Goal: Task Accomplishment & Management: Use online tool/utility

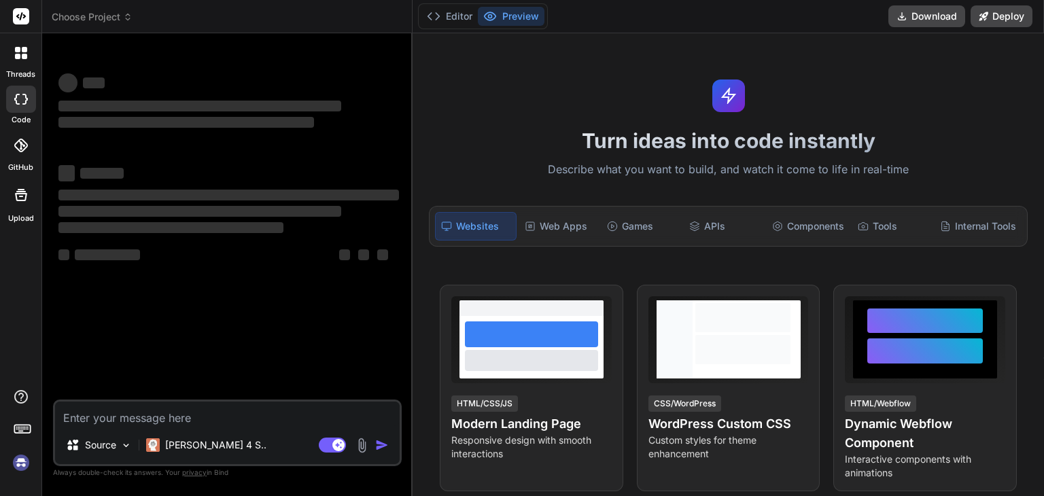
type textarea "x"
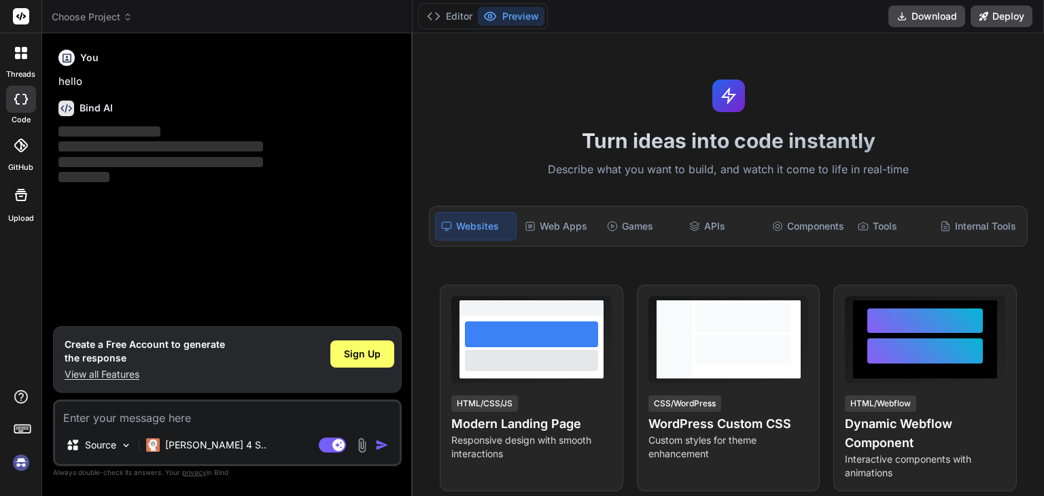
type textarea "h"
type textarea "x"
type textarea "he"
type textarea "x"
type textarea "hel"
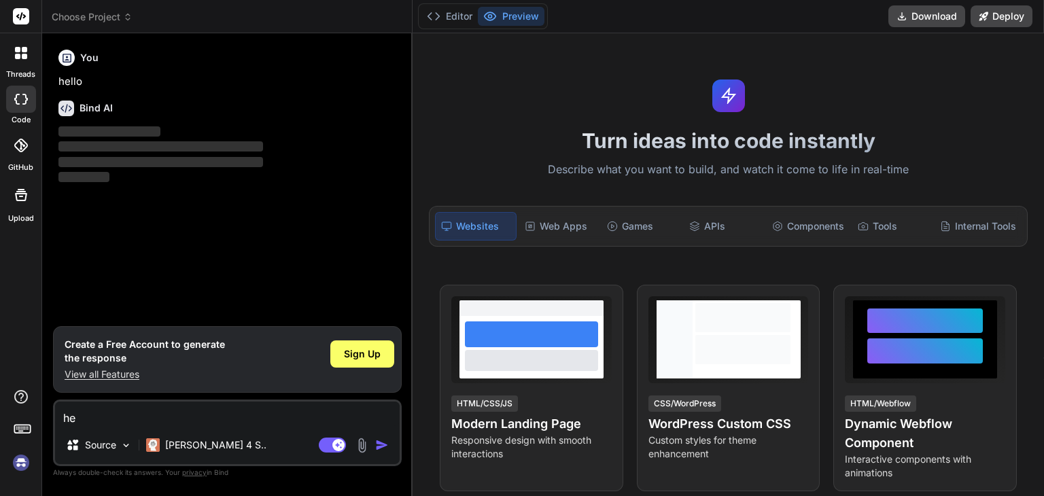
type textarea "x"
type textarea "hell"
type textarea "x"
type textarea "hello"
type textarea "x"
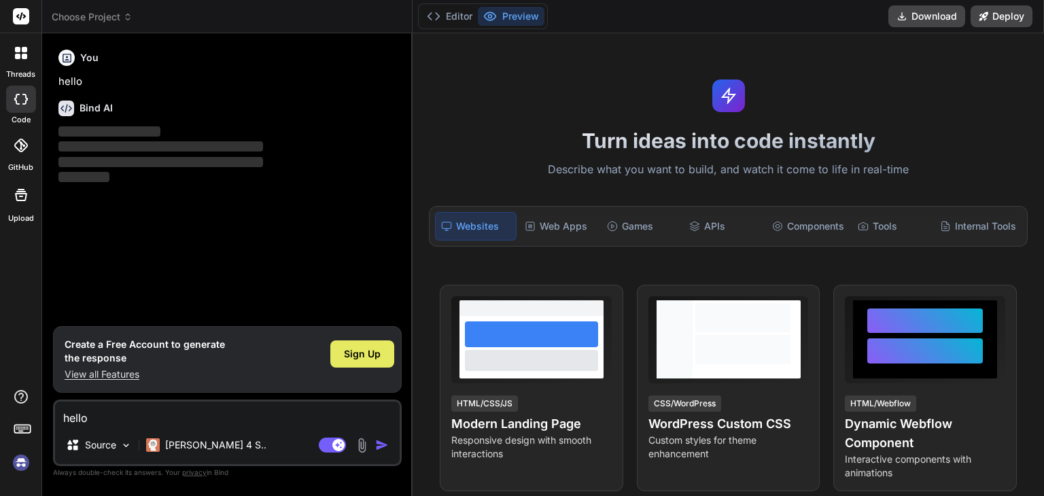
type textarea "hello"
click at [374, 347] on span "Sign Up" at bounding box center [362, 354] width 37 height 14
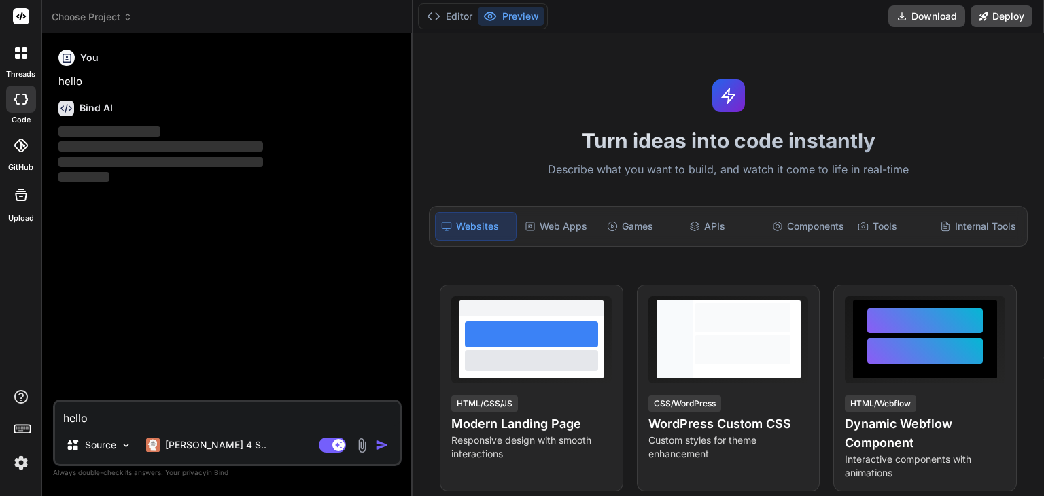
click at [165, 426] on div "hello Source [PERSON_NAME] 4 S.. Agent Mode. When this toggle is activated, AI …" at bounding box center [227, 433] width 349 height 67
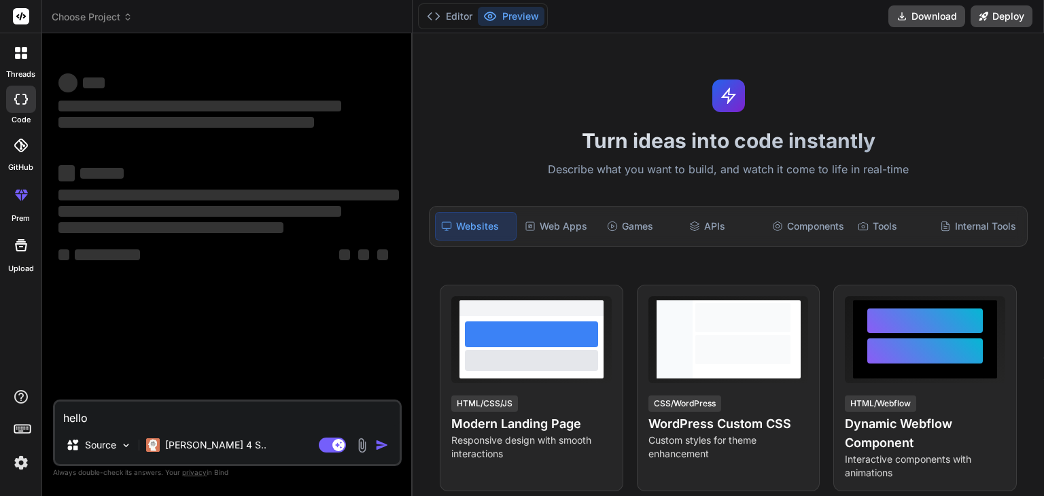
click at [140, 417] on textarea "hello" at bounding box center [227, 414] width 345 height 24
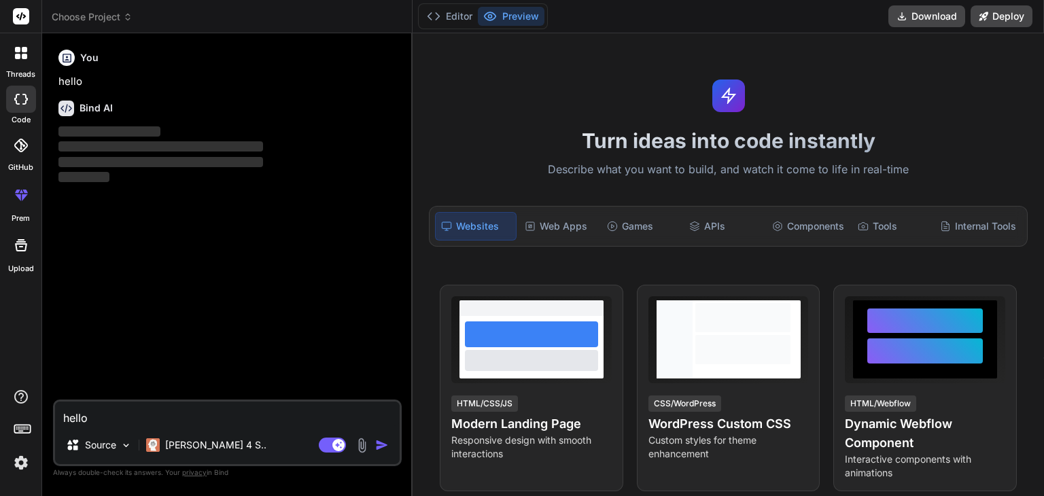
click at [384, 442] on img "button" at bounding box center [382, 445] width 14 height 14
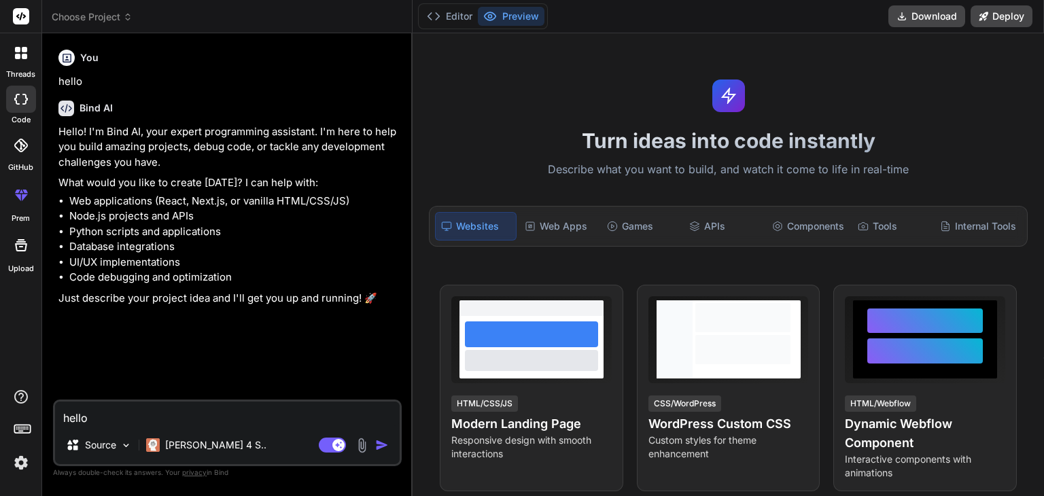
click at [87, 413] on textarea "hello" at bounding box center [227, 414] width 345 height 24
type textarea "x"
type textarea "i"
type textarea "x"
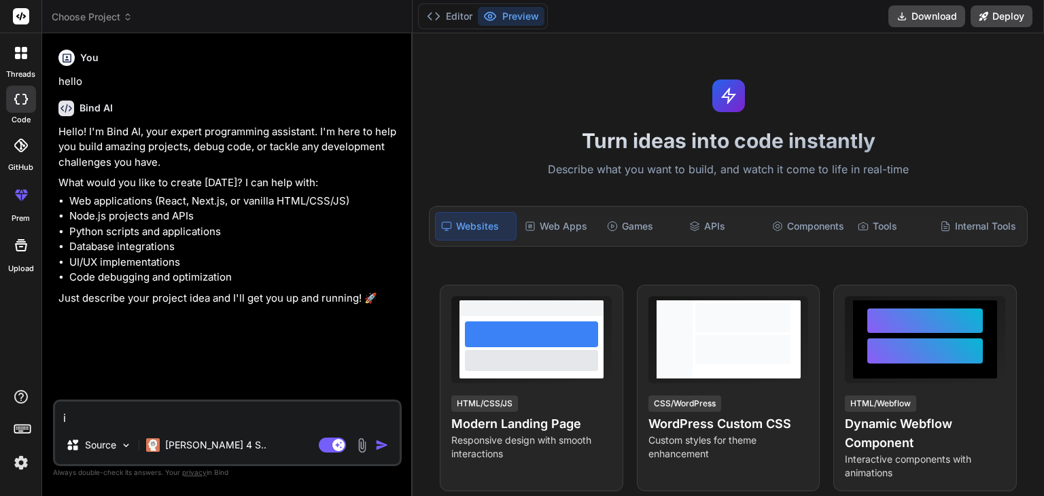
type textarea "i"
type textarea "x"
type textarea "i w"
type textarea "x"
type textarea "i wi"
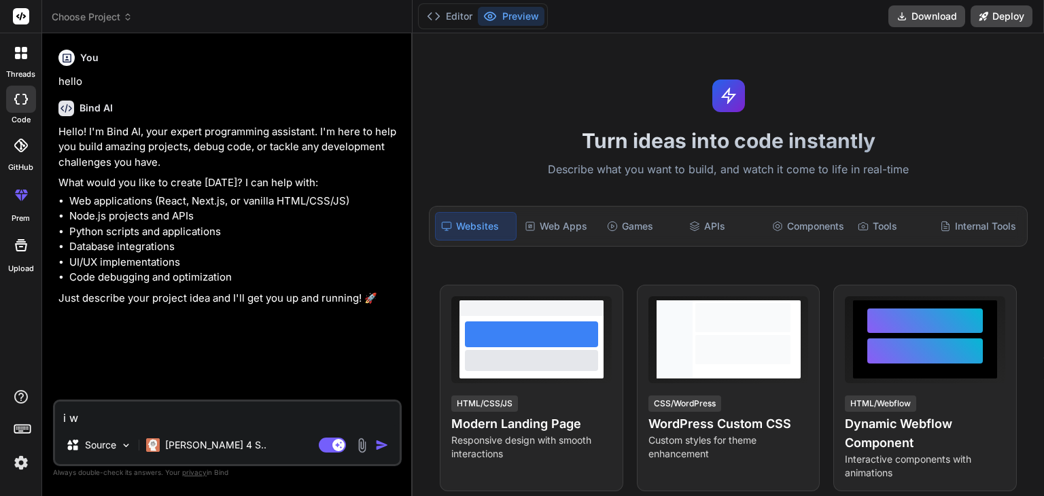
type textarea "x"
type textarea "i wil"
type textarea "x"
type textarea "i will"
type textarea "x"
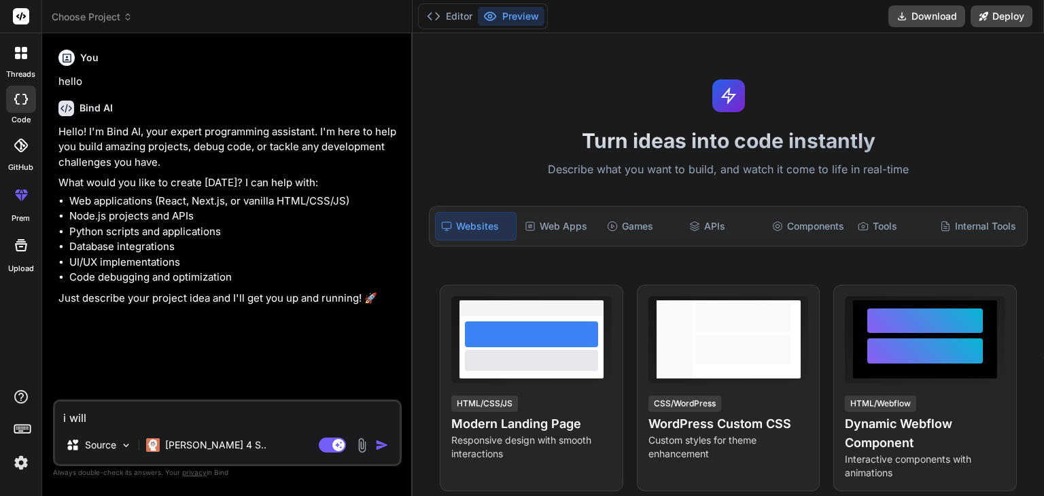
type textarea "i will"
type textarea "x"
type textarea "i will g"
type textarea "x"
type textarea "i will gi"
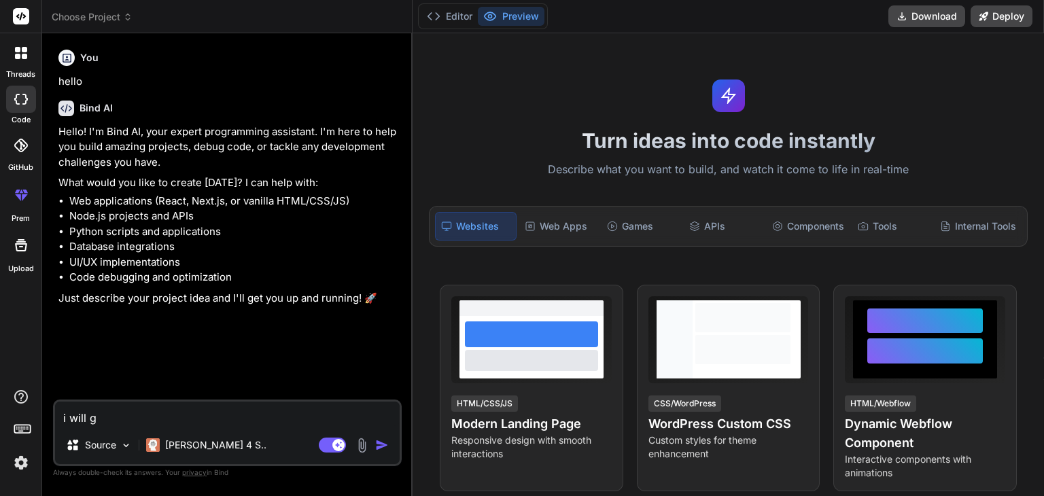
type textarea "x"
type textarea "i will giv"
type textarea "x"
type textarea "i will give"
type textarea "x"
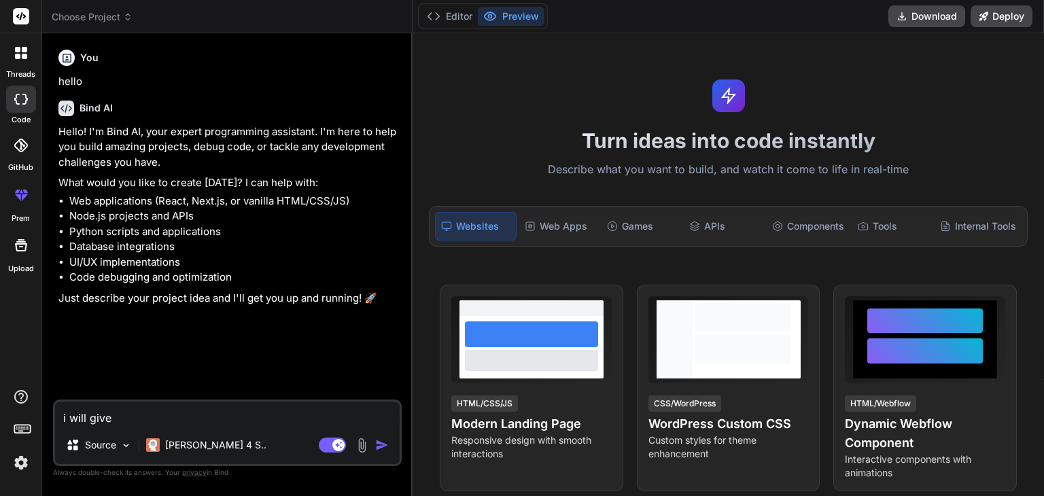
type textarea "i will give"
type textarea "x"
type textarea "i will give y"
type textarea "x"
type textarea "i will give yo"
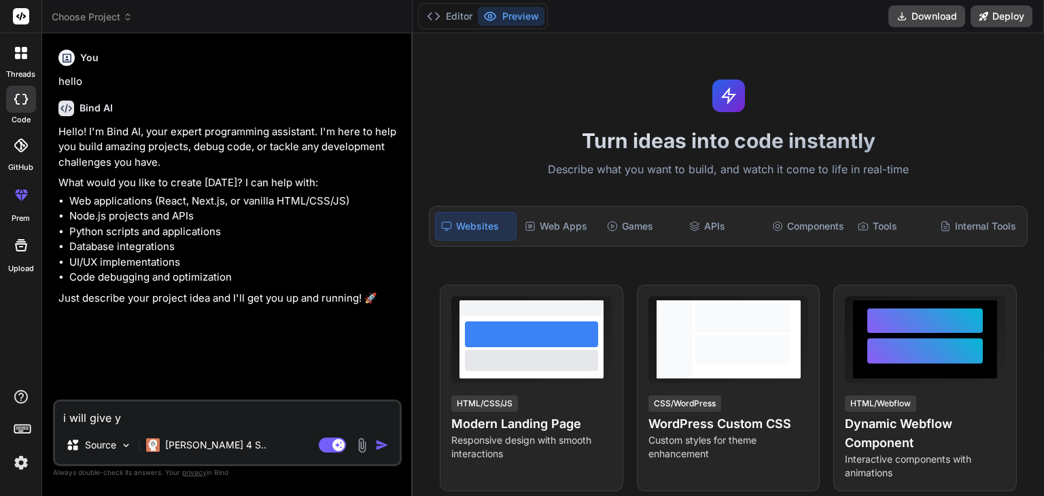
type textarea "x"
type textarea "i will give you"
type textarea "x"
type textarea "i will give you"
type textarea "x"
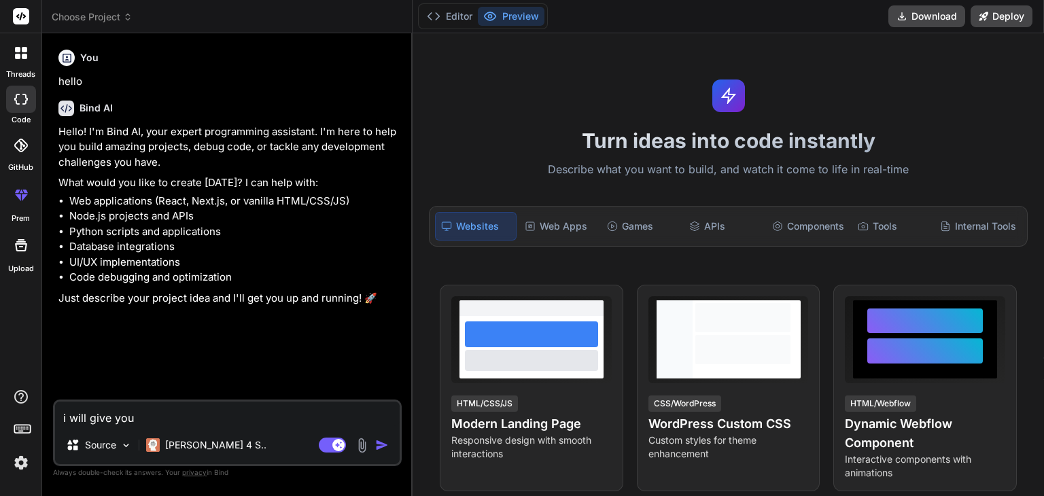
type textarea "i will give you s"
type textarea "x"
type textarea "i will give you se"
type textarea "x"
type textarea "i will give you sec"
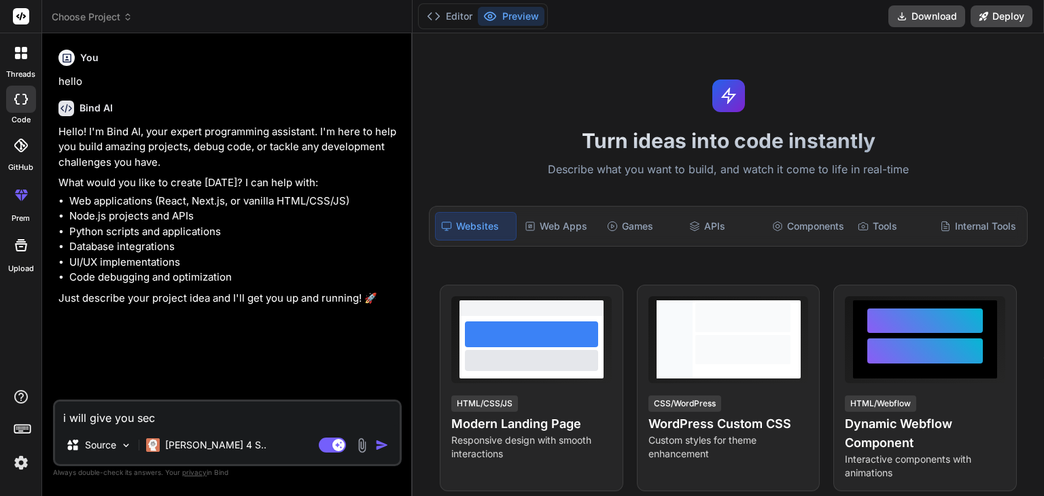
type textarea "x"
type textarea "i will give you sect"
type textarea "x"
type textarea "i will give you secti"
type textarea "x"
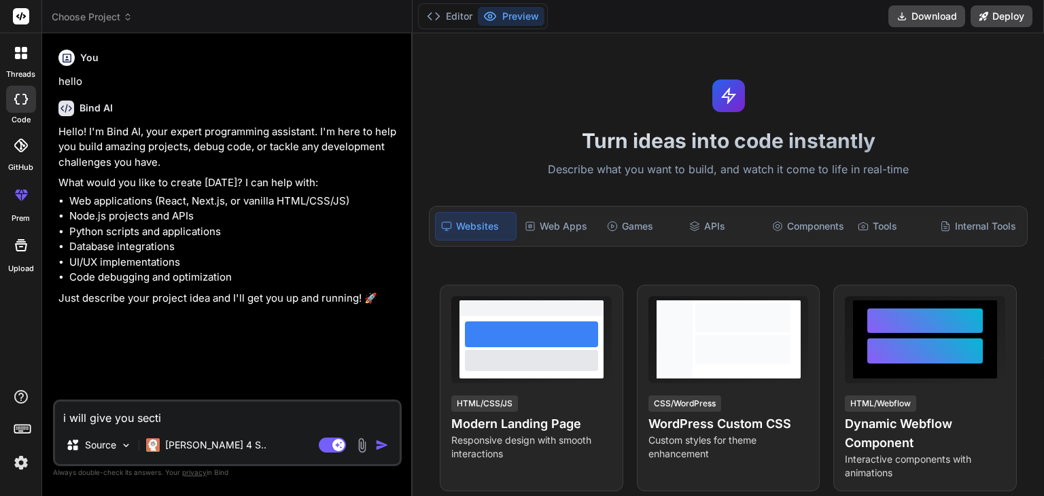
type textarea "i will give you sectio"
type textarea "x"
type textarea "i will give you section"
type textarea "x"
type textarea "i will give you sections"
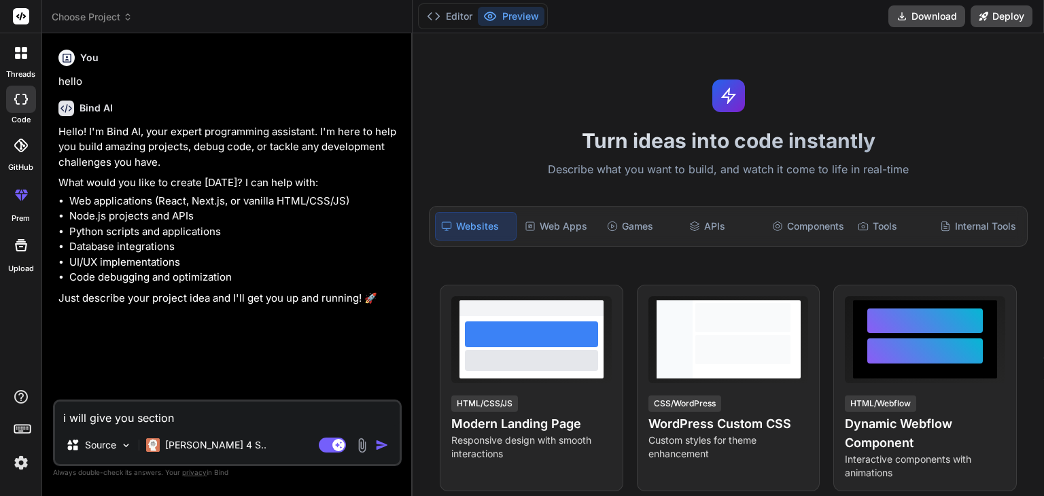
type textarea "x"
type textarea "i will give you sections"
type textarea "x"
type textarea "i will give you sections t"
type textarea "x"
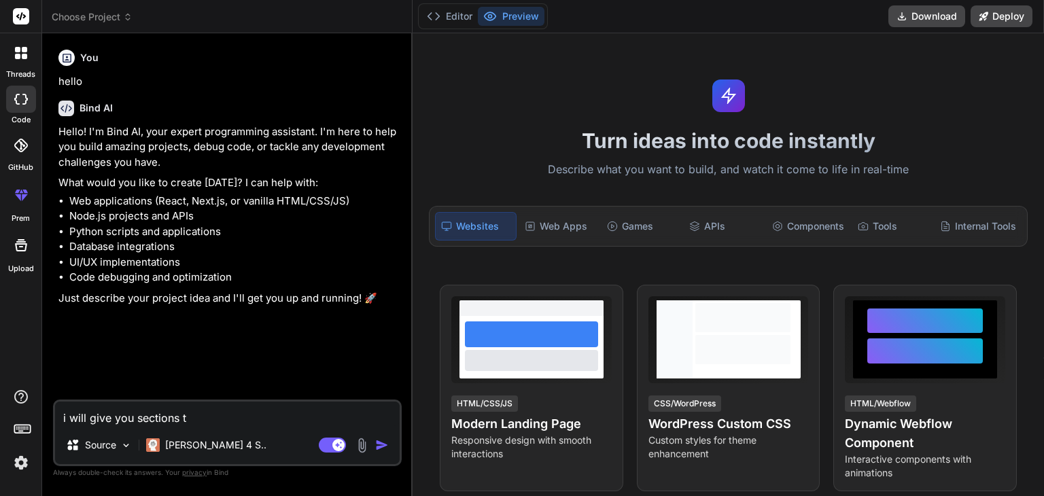
type textarea "i will give you sections th"
type textarea "x"
type textarea "i will give you sections tha"
type textarea "x"
type textarea "i will give you sections that"
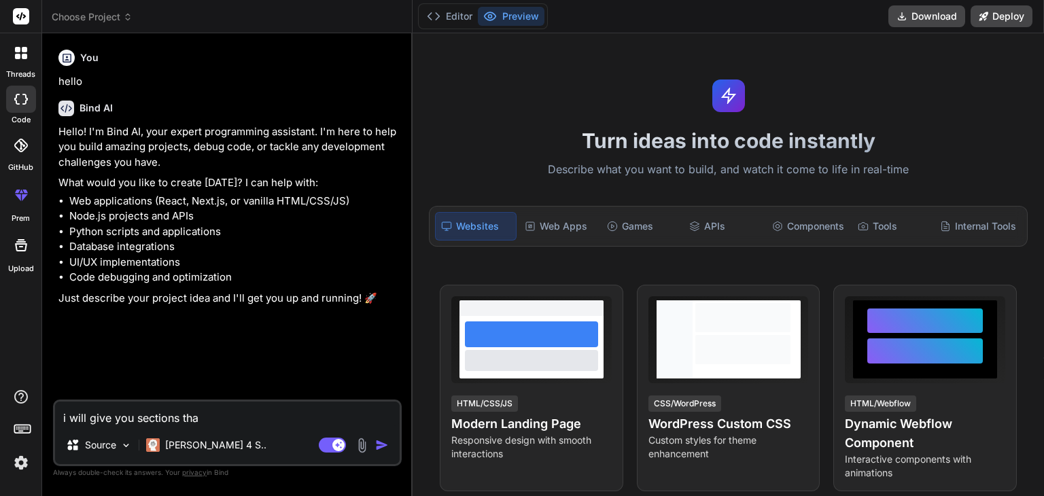
type textarea "x"
type textarea "i will give you sections that"
type textarea "x"
type textarea "i will give you sections that i"
type textarea "x"
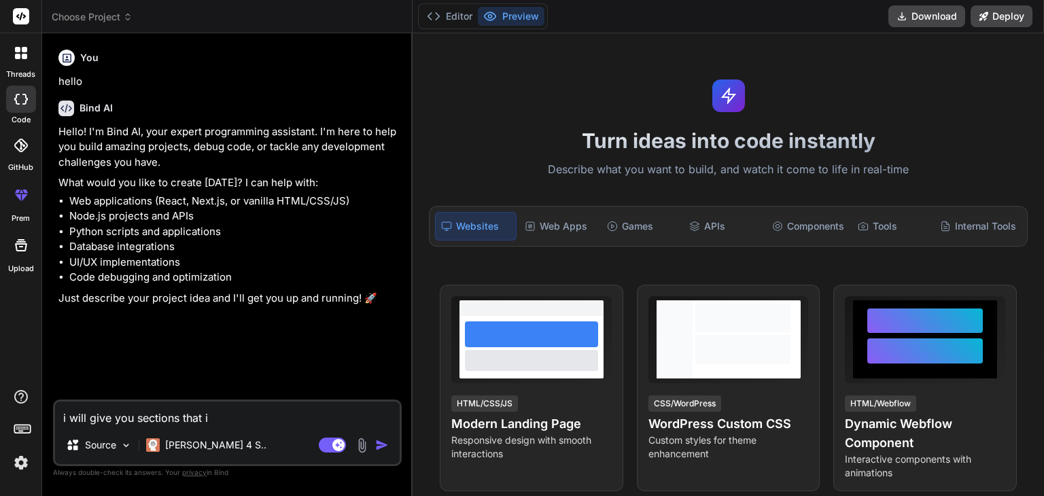
type textarea "i will give you sections that i"
type textarea "x"
type textarea "i will give you sections that i e"
type textarea "x"
type textarea "i will give you sections that i ea"
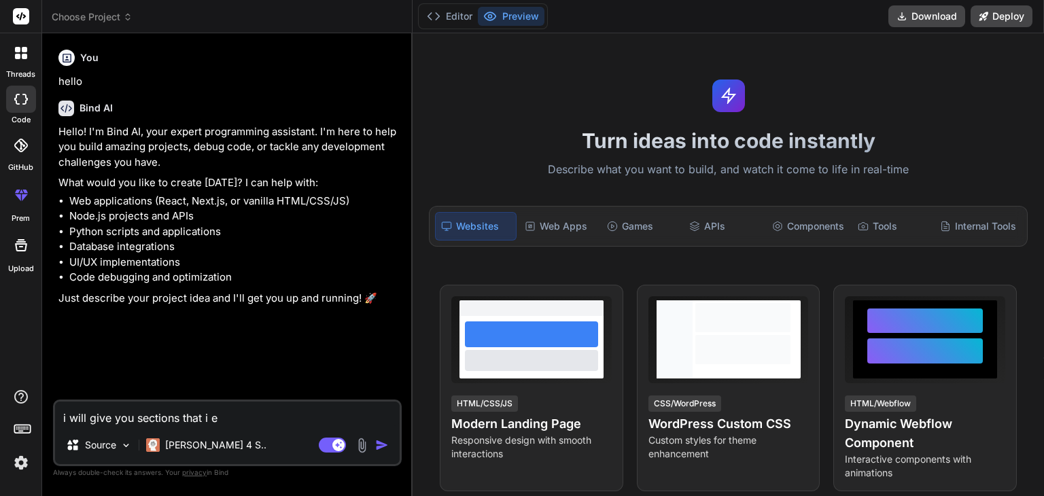
type textarea "x"
type textarea "i will give you sections that i ean"
type textarea "x"
type textarea "i will give you sections that i eant"
type textarea "x"
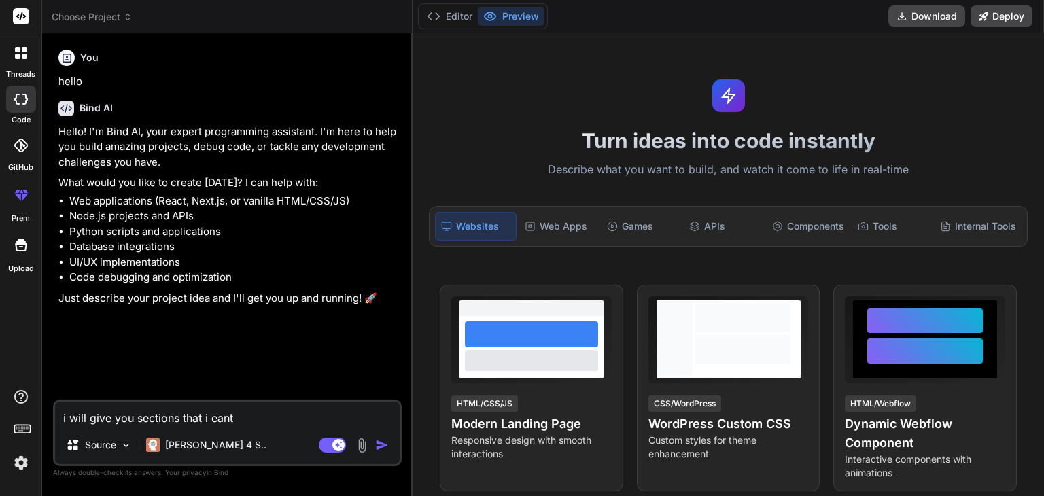
type textarea "i will give you sections that i eant"
type textarea "x"
type textarea "i will give you sections that i eant t"
type textarea "x"
type textarea "i will give you sections that i eant to"
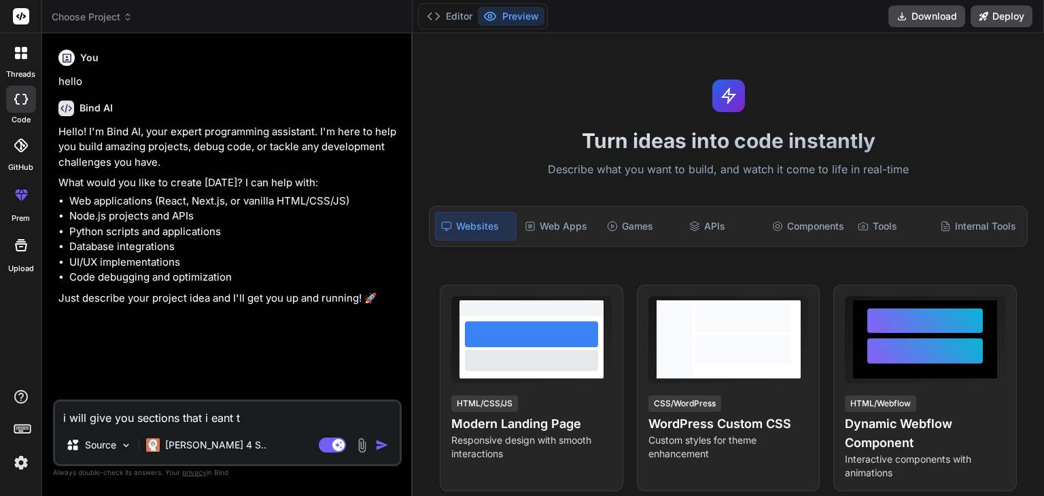
type textarea "x"
type textarea "i will give you sections that i eant to"
type textarea "x"
type textarea "i will give you sections that i eant to u"
type textarea "x"
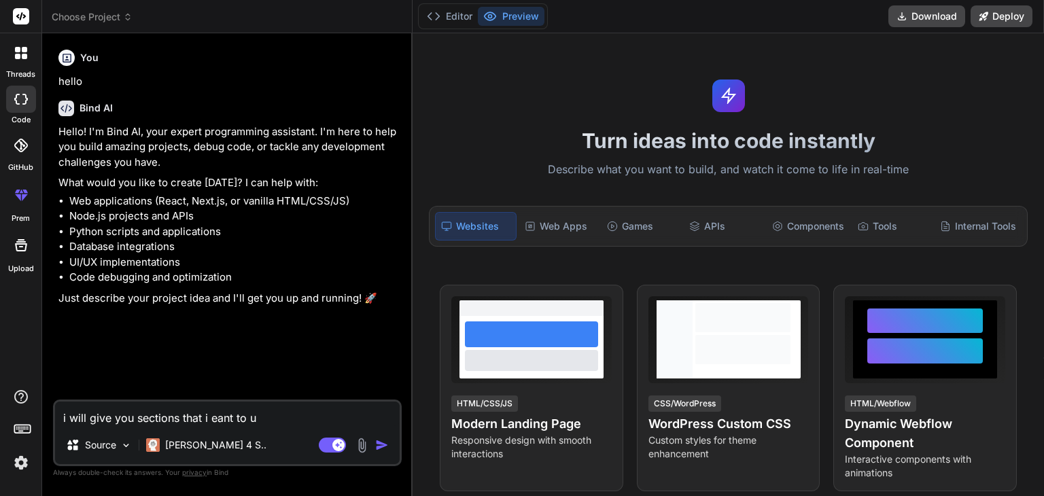
type textarea "i will give you sections that i eant to [GEOGRAPHIC_DATA]"
type textarea "x"
type textarea "i will give you sections that i eant to use"
type textarea "x"
click at [212, 414] on textarea "i will give you sections that i eant to use" at bounding box center [227, 414] width 345 height 24
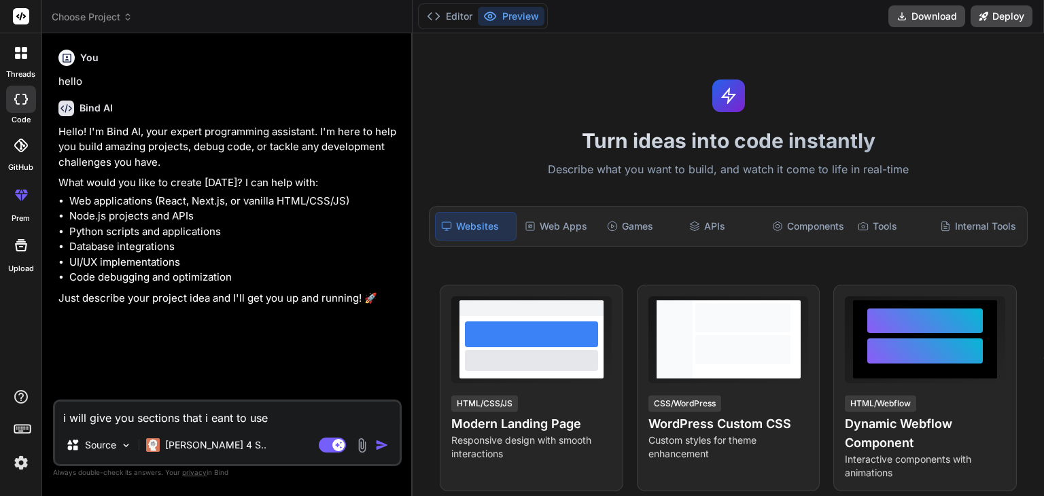
click at [212, 414] on textarea "i will give you sections that i eant to use" at bounding box center [227, 414] width 345 height 24
paste textarea "[URL][DOMAIN_NAME]"
type textarea "[URL][DOMAIN_NAME]"
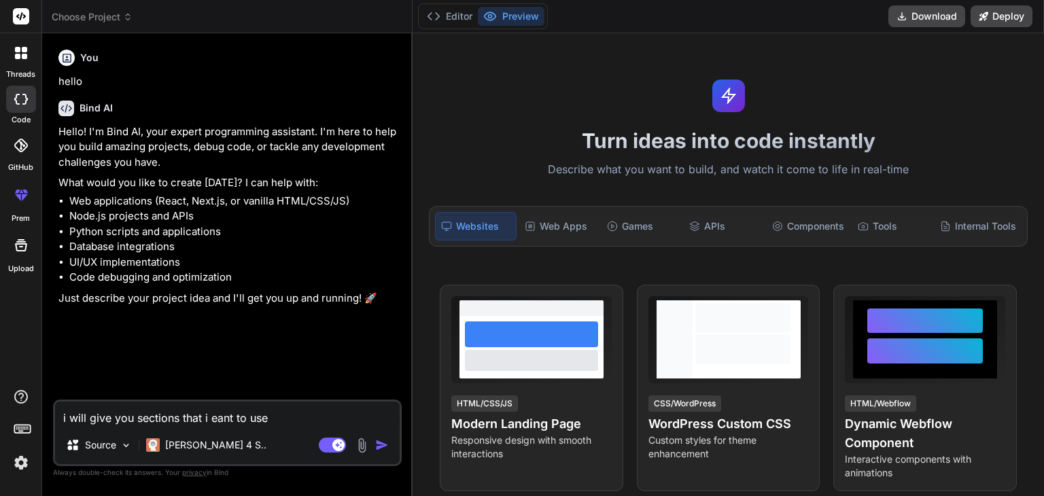
type textarea "x"
click at [212, 414] on textarea "[URL][DOMAIN_NAME]" at bounding box center [227, 414] width 345 height 24
type textarea "i"
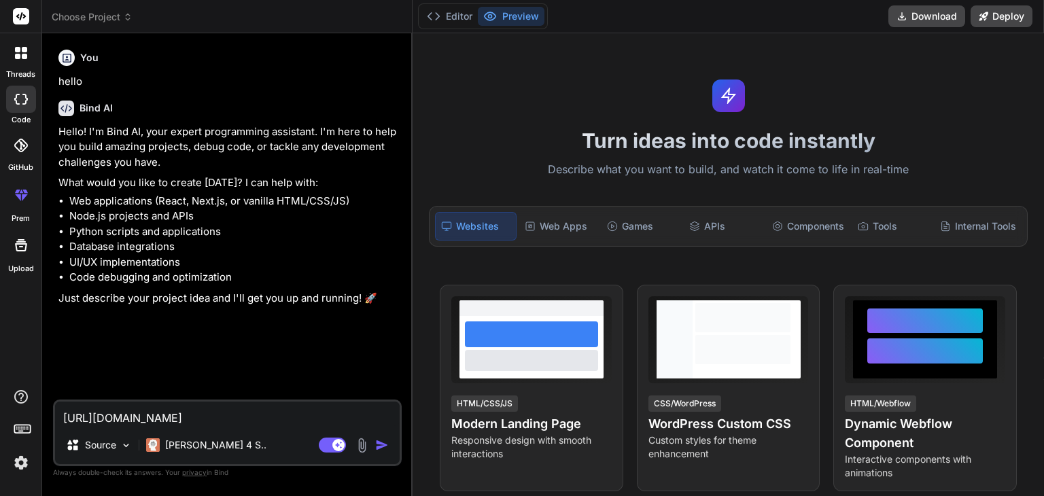
type textarea "x"
type textarea "i"
type textarea "x"
type textarea "i w"
type textarea "x"
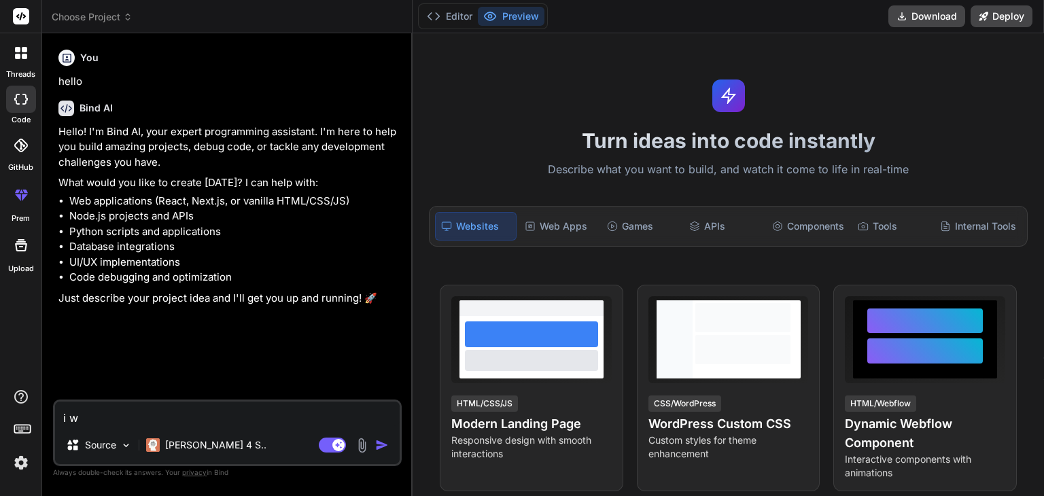
type textarea "i wi"
type textarea "x"
type textarea "i wil"
type textarea "x"
type textarea "i will"
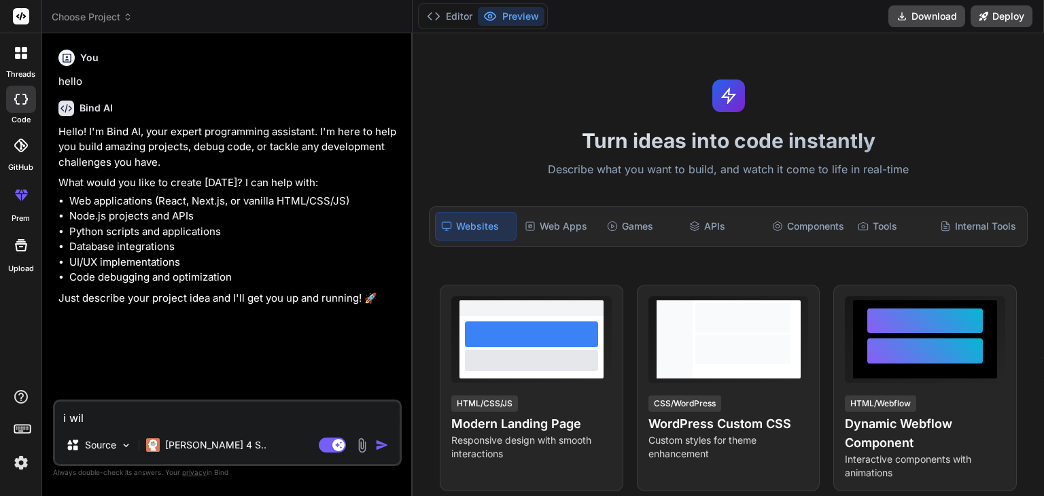
type textarea "x"
type textarea "i will"
type textarea "x"
type textarea "i will g"
type textarea "x"
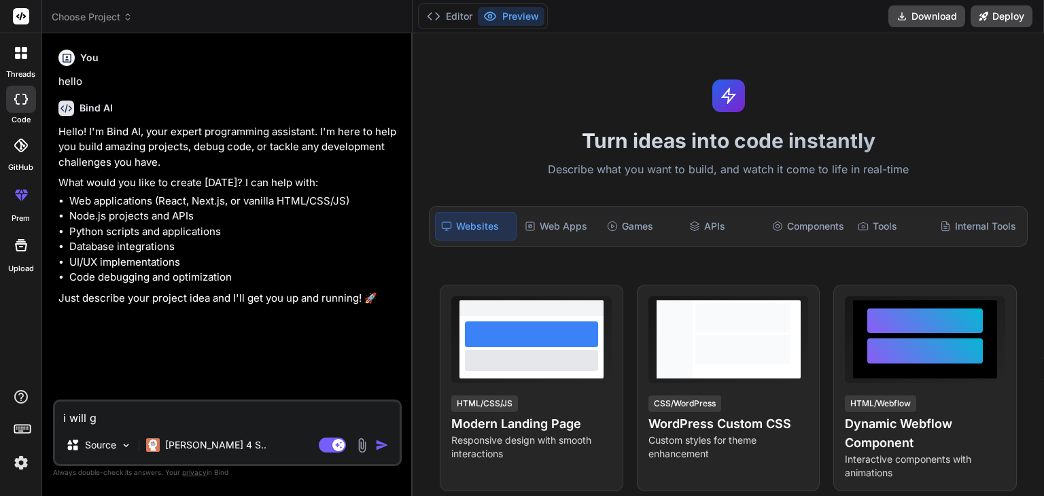
type textarea "i will gi"
type textarea "x"
type textarea "i will giv"
type textarea "x"
type textarea "i will give"
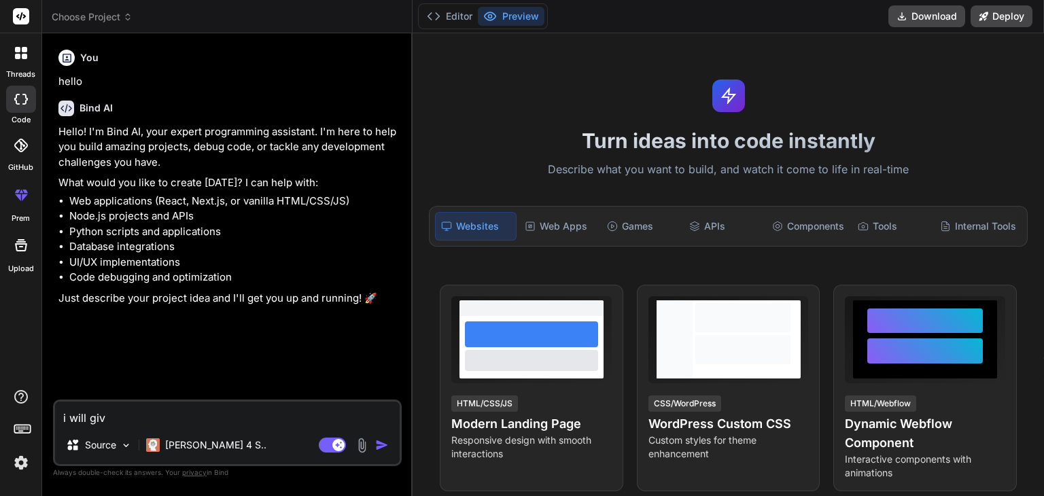
type textarea "x"
type textarea "i will give"
type textarea "x"
type textarea "i will give o"
type textarea "x"
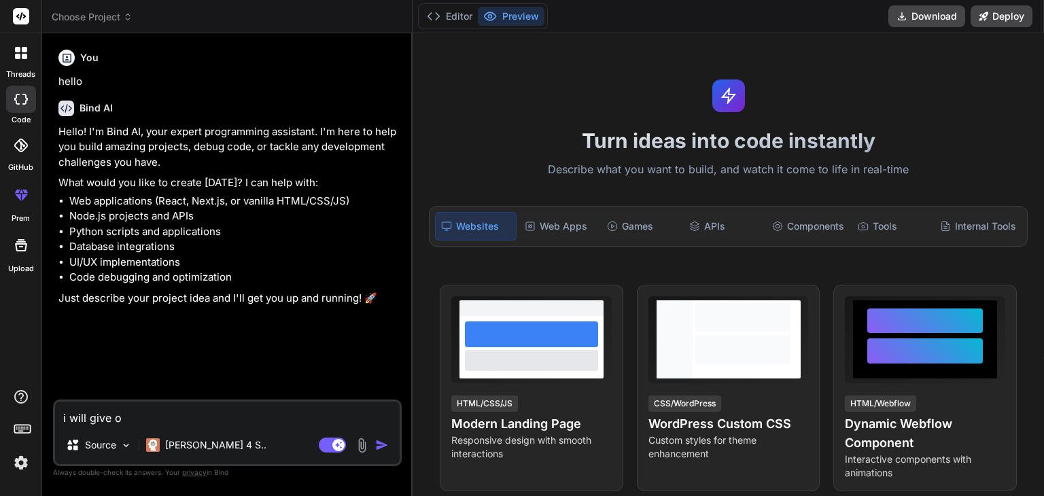
type textarea "i will give oy"
type textarea "x"
type textarea "i will give oyu"
type textarea "x"
type textarea "i will give oyu"
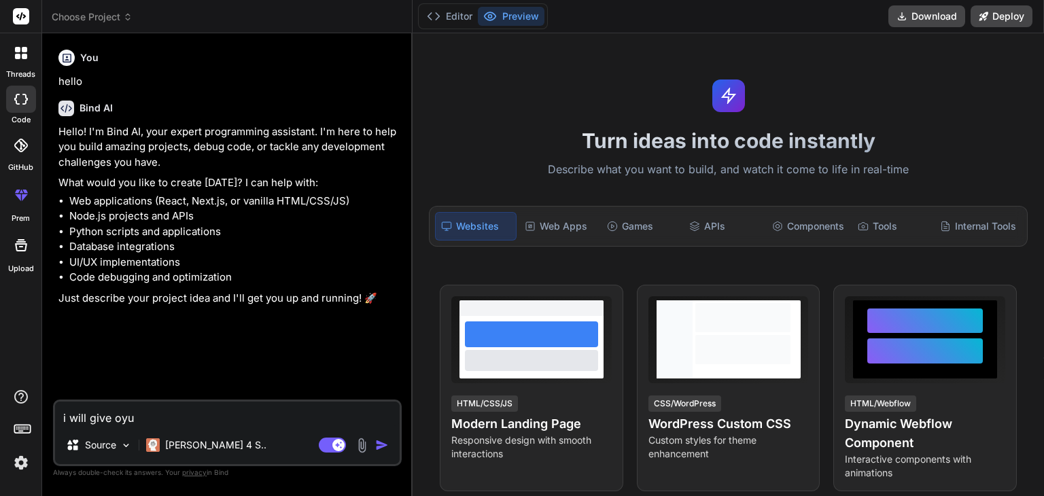
type textarea "x"
type textarea "i will give oyu s"
type textarea "x"
type textarea "i will give oyu"
type textarea "x"
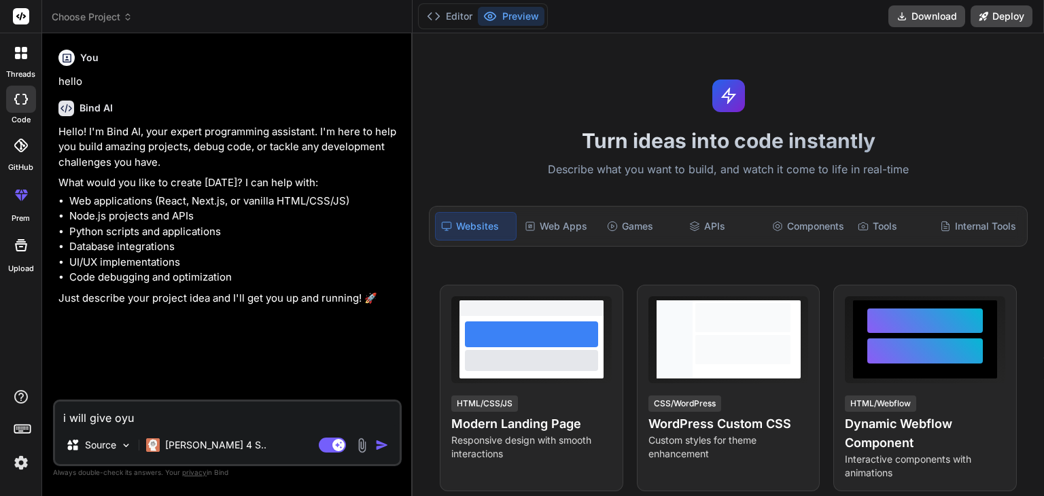
type textarea "i will give oyu"
type textarea "x"
type textarea "i will give oy"
type textarea "x"
type textarea "i will give o"
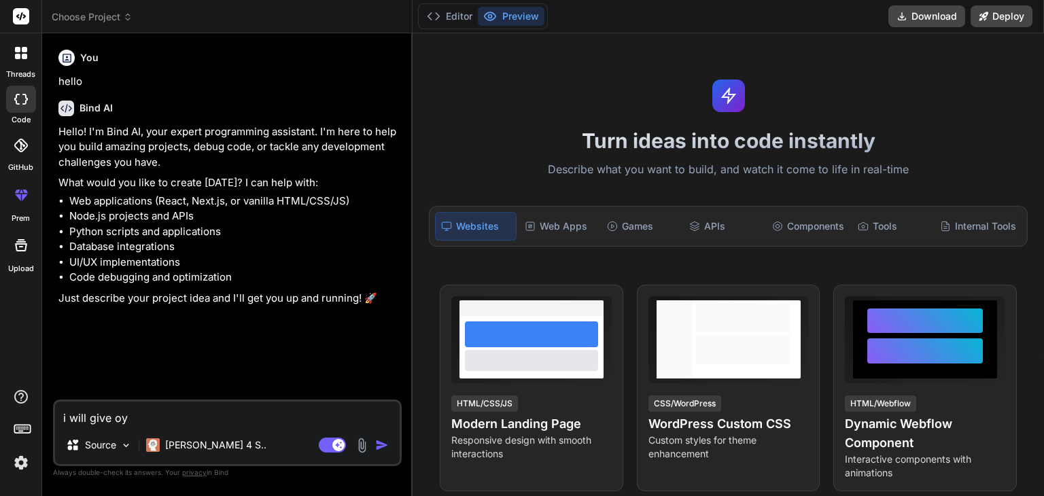
type textarea "x"
type textarea "i will give"
type textarea "x"
type textarea "i will give y"
type textarea "x"
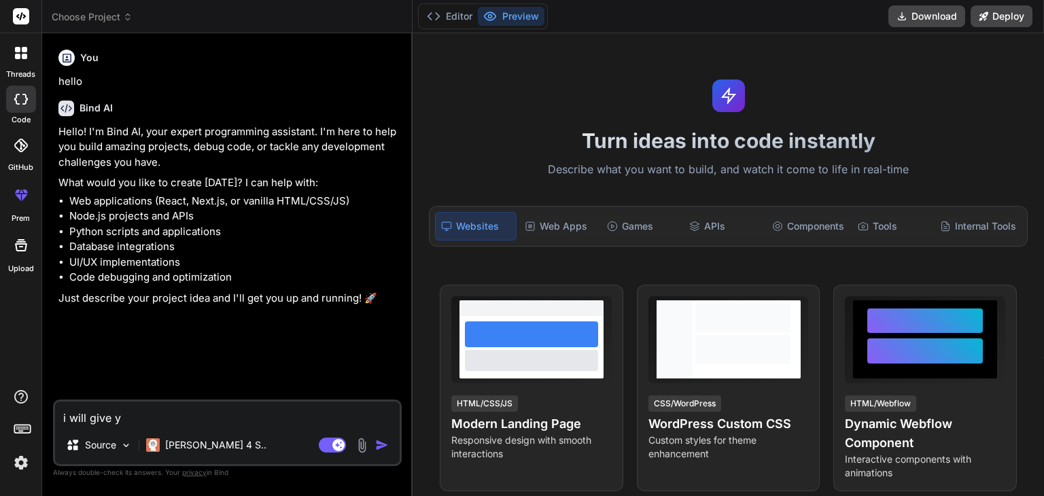
type textarea "i will give yo"
type textarea "x"
type textarea "i will give you"
type textarea "x"
type textarea "i will give you"
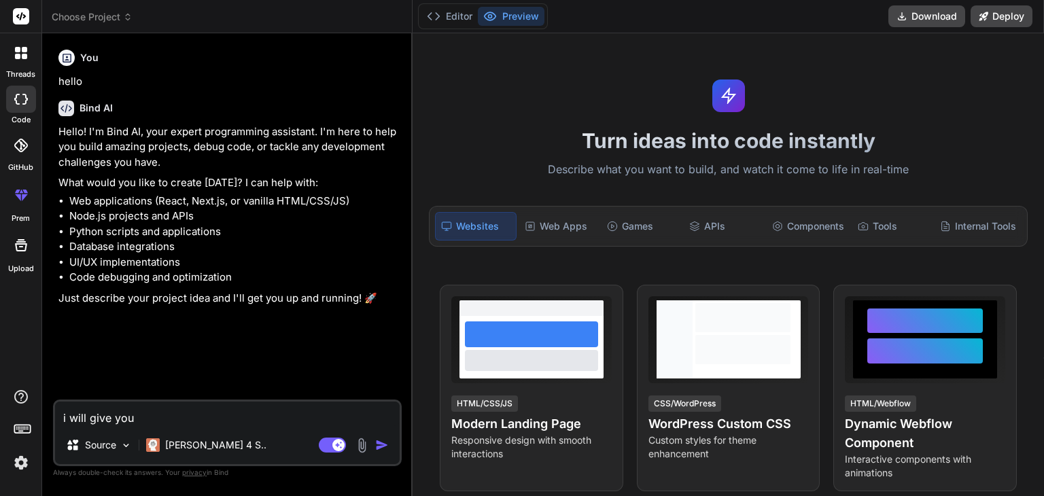
type textarea "x"
type textarea "i will give you s"
type textarea "x"
type textarea "i will give you se"
type textarea "x"
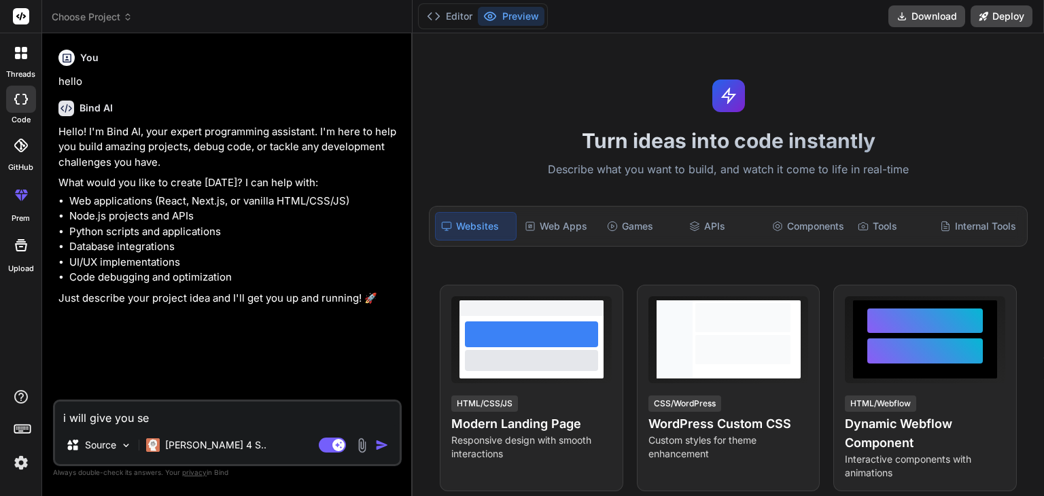
type textarea "i will give you sec"
type textarea "x"
type textarea "i will give you sect"
type textarea "x"
type textarea "i will give you secti"
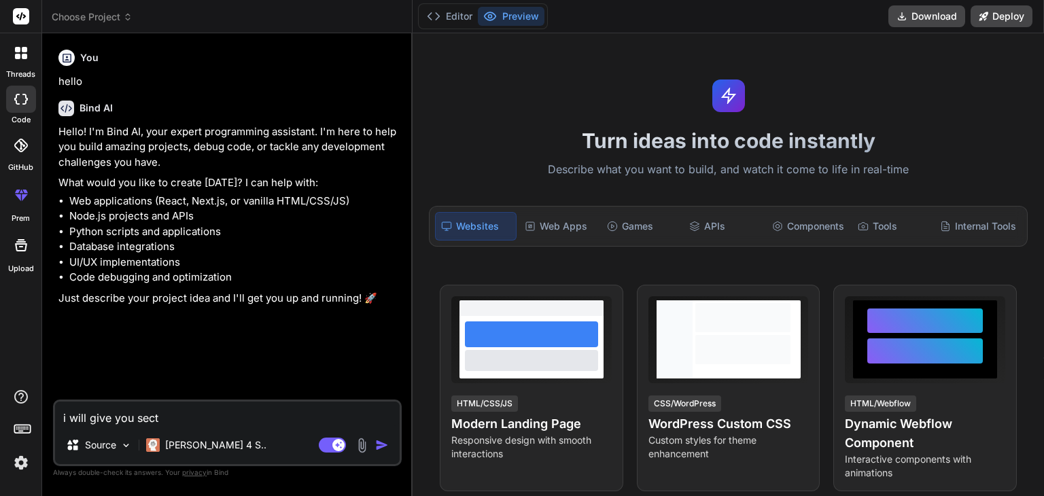
type textarea "x"
type textarea "i will give you sectio"
type textarea "x"
type textarea "i will give you section"
type textarea "x"
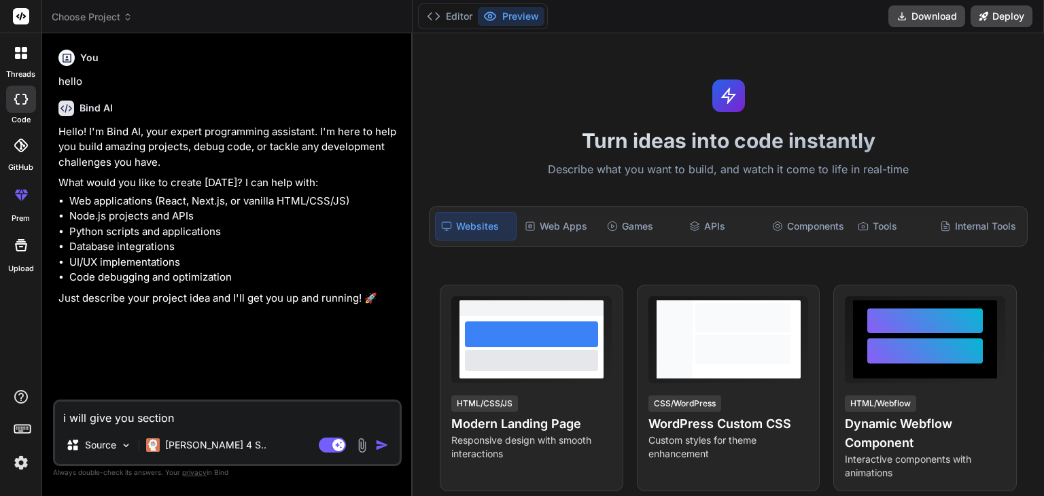
type textarea "i will give you sections"
type textarea "x"
type textarea "i will give you sections"
type textarea "x"
type textarea "i will give you sections t"
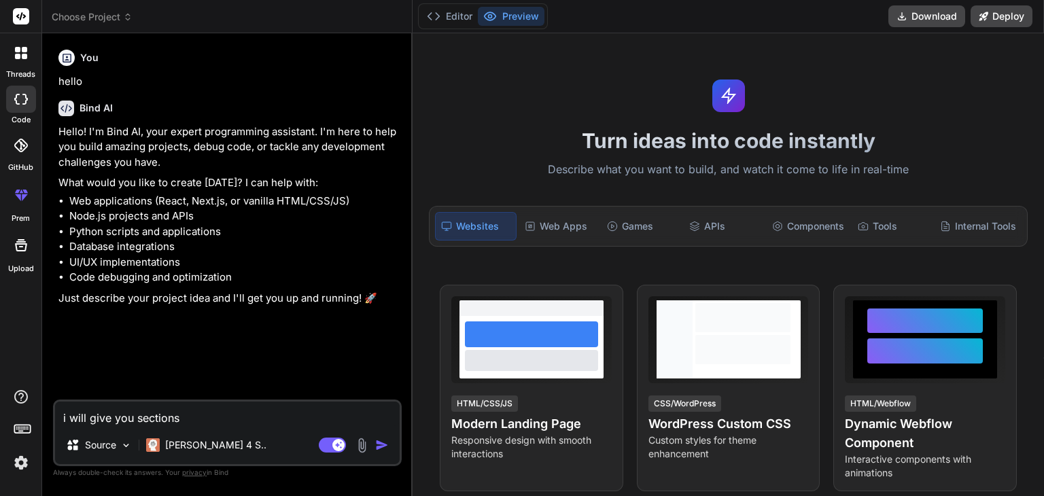
type textarea "x"
type textarea "i will give you sections th"
type textarea "x"
type textarea "i will give you sections tha"
type textarea "x"
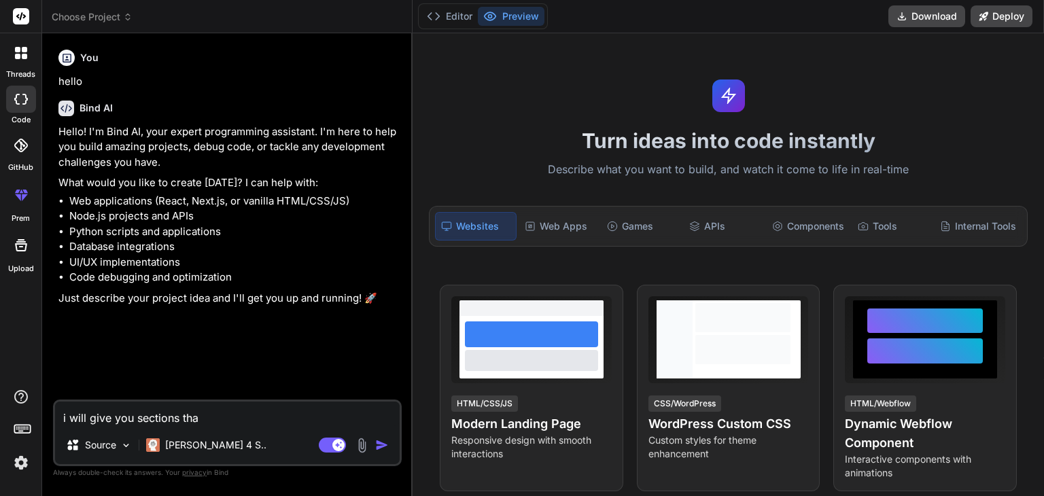
type textarea "i will give you sections that"
type textarea "x"
type textarea "i will give you sections that"
type textarea "x"
type textarea "i will give you sections that i"
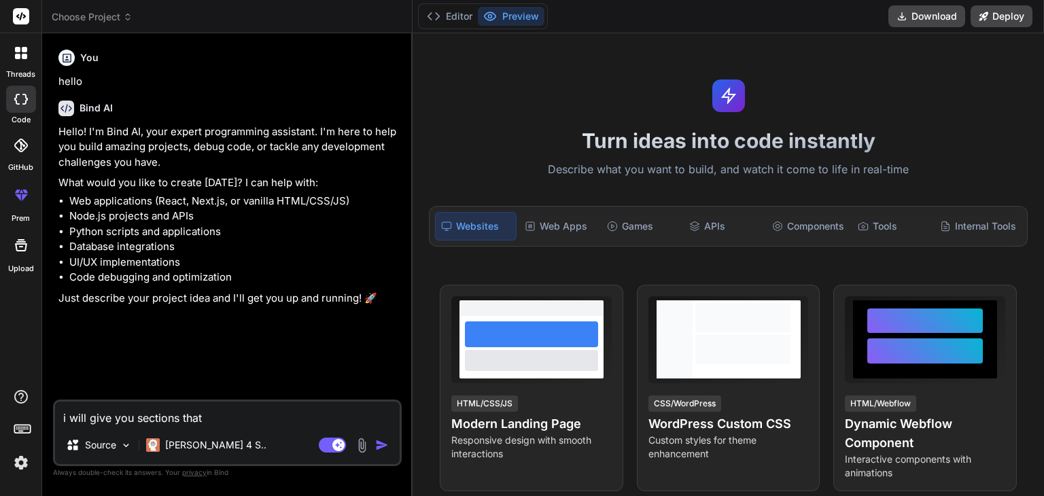
type textarea "x"
type textarea "i will give you sections that i"
type textarea "x"
type textarea "i will give you sections that i a"
type textarea "x"
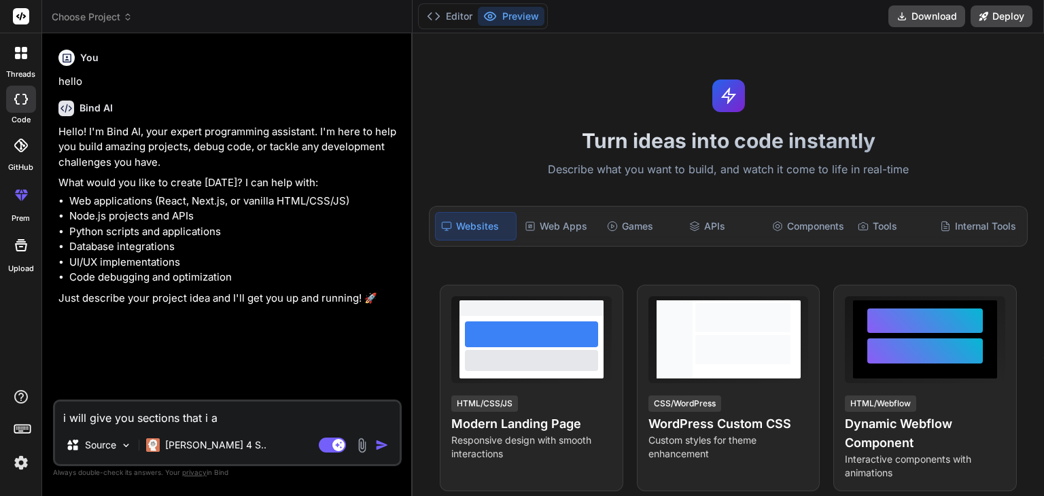
type textarea "i will give you sections that i am"
type textarea "x"
type textarea "i will give you sections that i am"
type textarea "x"
type textarea "i will give you sections that i am u"
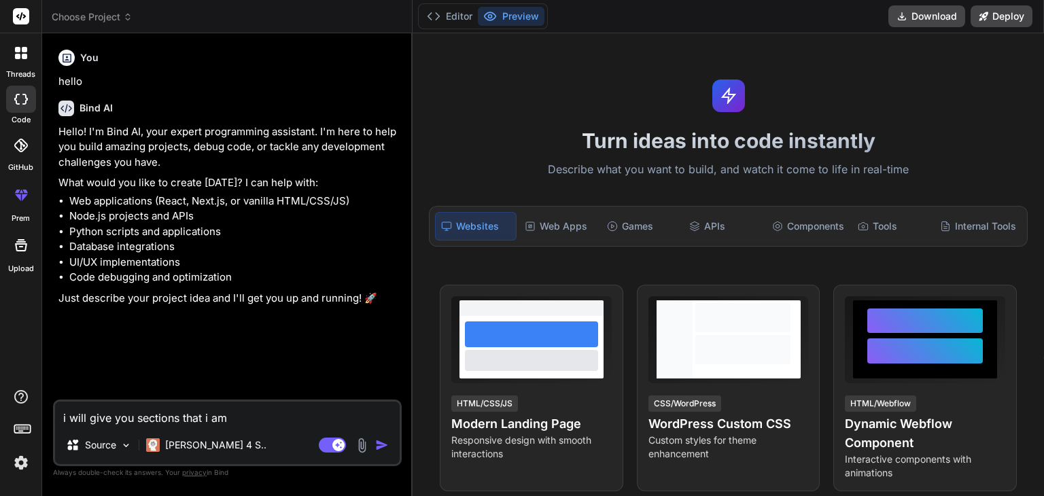
type textarea "x"
type textarea "i will give you sections that i am us"
type textarea "x"
type textarea "i will give you sections that i am usi"
type textarea "x"
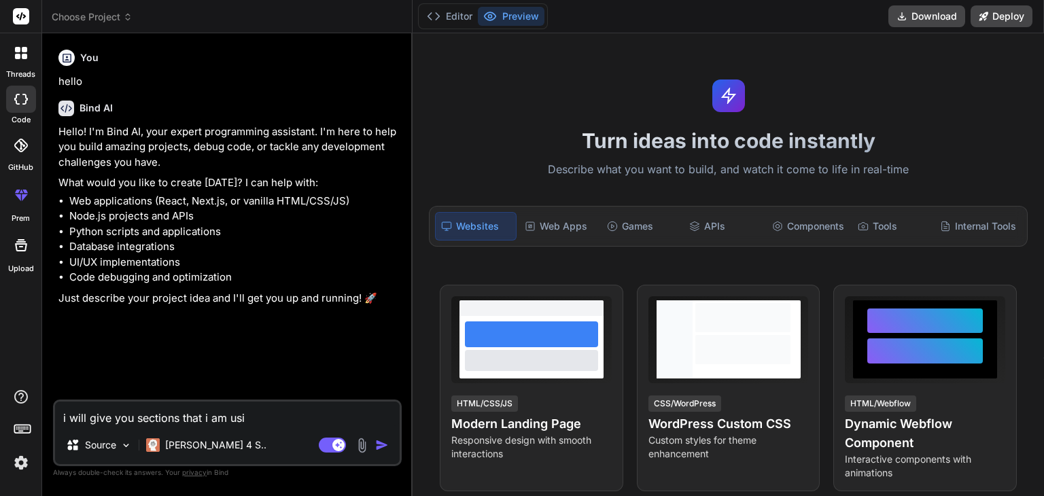
type textarea "i will give you sections that i am usin"
type textarea "x"
type textarea "i will give you sections that i am using"
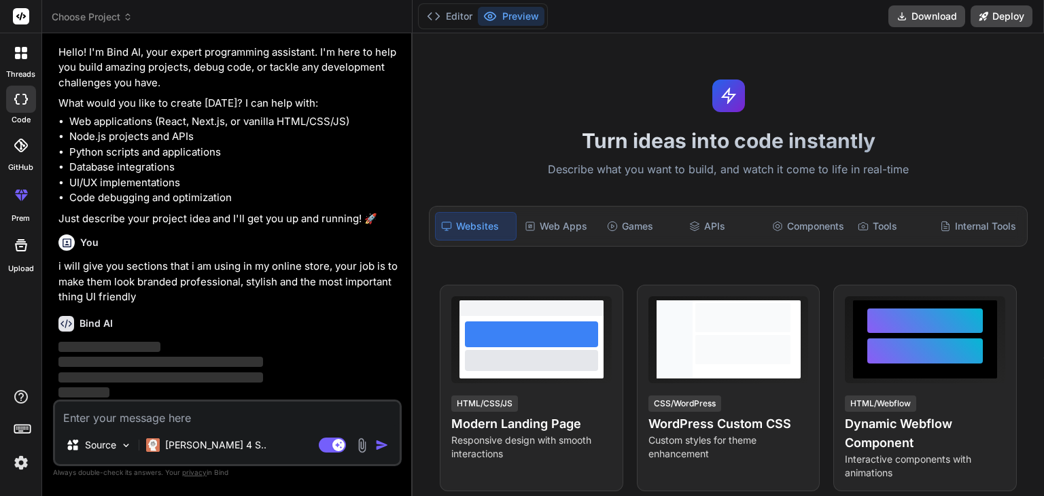
scroll to position [80, 0]
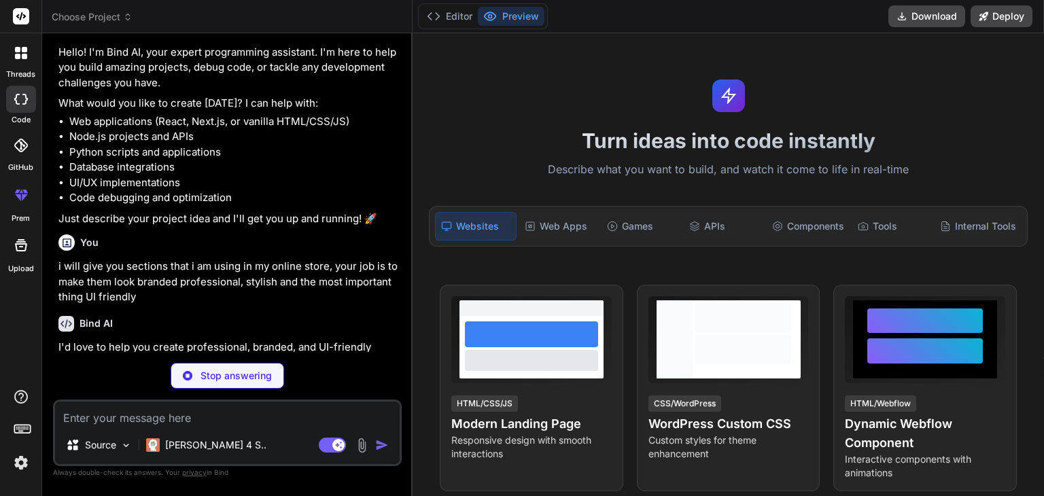
click at [343, 363] on div "Stop answering" at bounding box center [227, 376] width 349 height 26
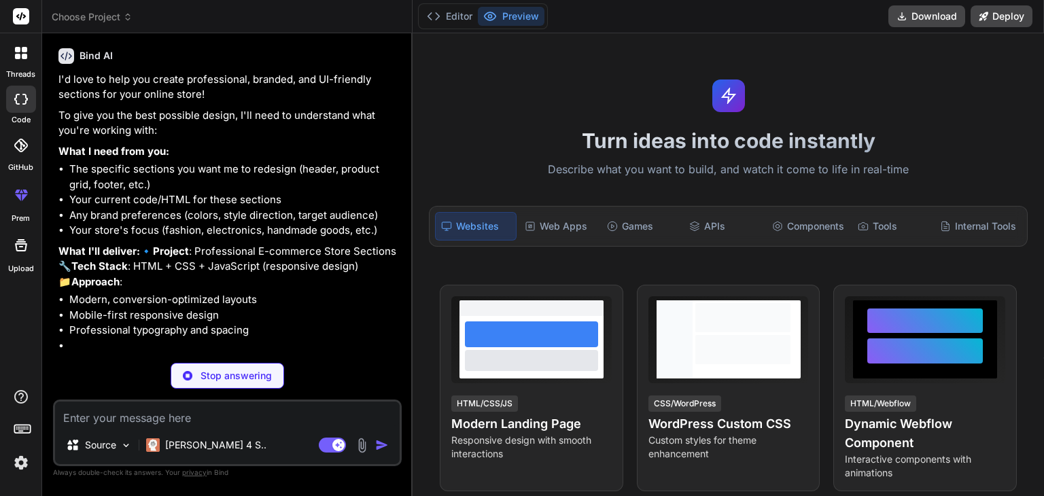
scroll to position [348, 0]
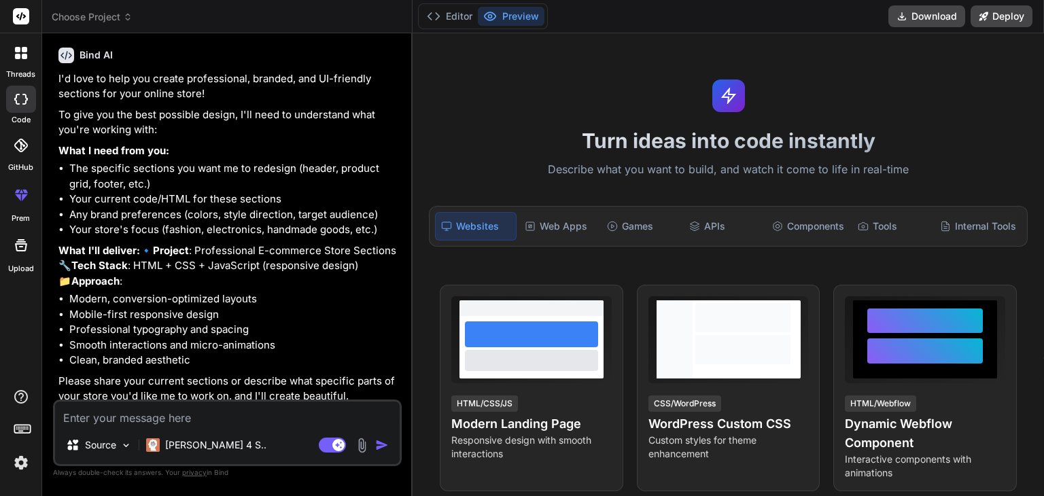
click at [208, 414] on textarea at bounding box center [227, 414] width 345 height 24
paste textarea "<!DOCTYPE html> <html lang="en"> <head> <meta charset="UTF-8"> <meta name="view…"
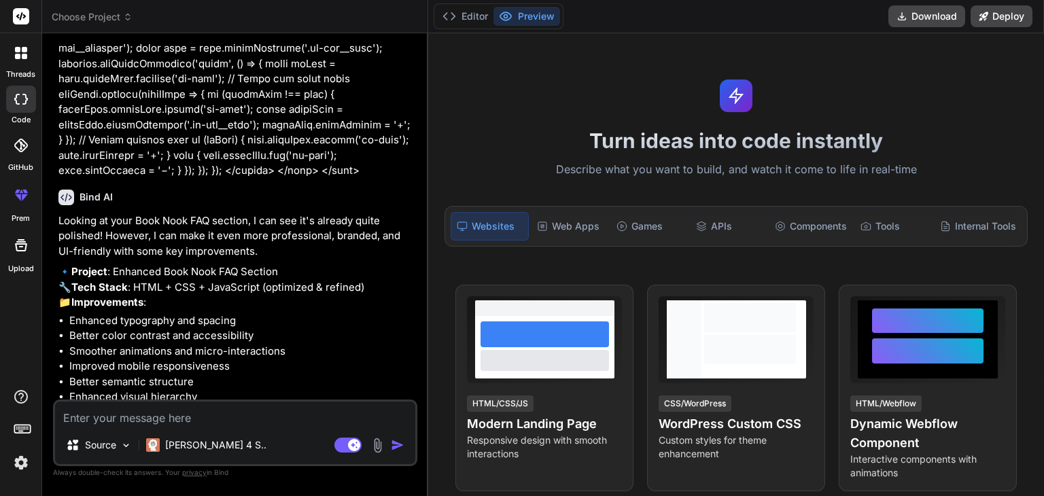
scroll to position [3310, 0]
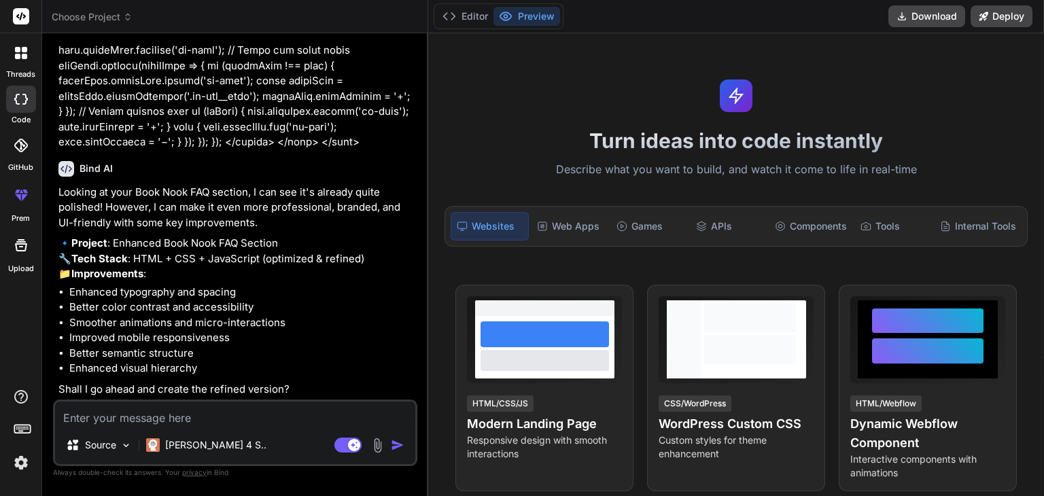
click at [283, 421] on textarea at bounding box center [235, 414] width 360 height 24
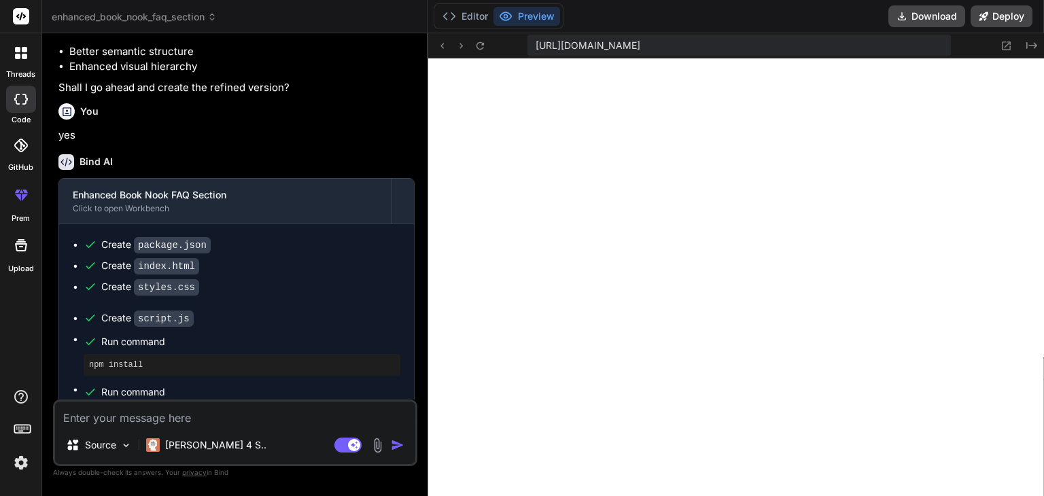
scroll to position [639, 0]
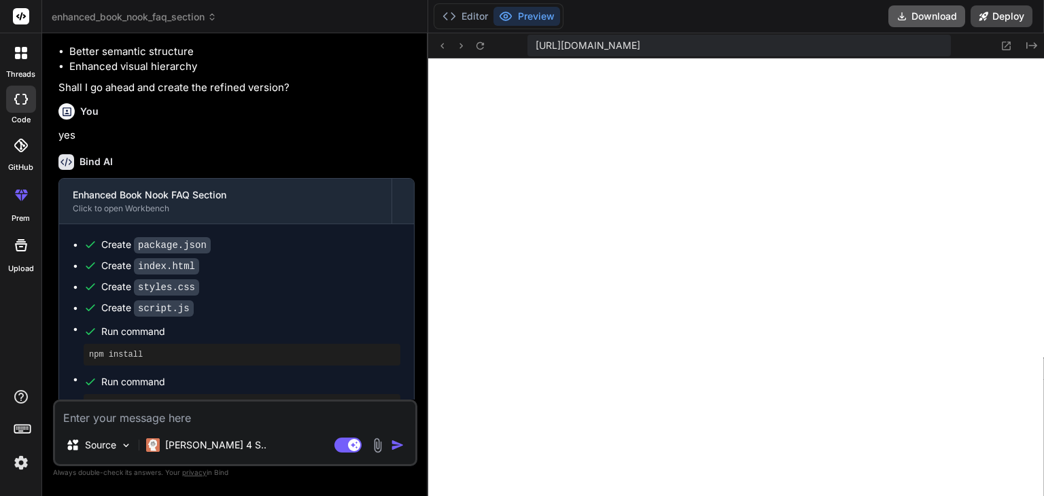
click at [929, 14] on button "Download" at bounding box center [926, 16] width 77 height 22
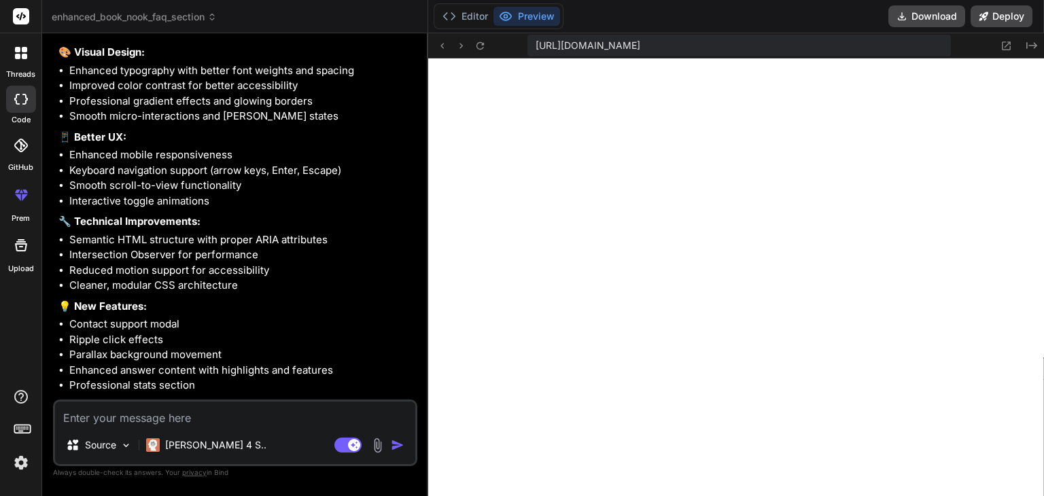
scroll to position [4127, 0]
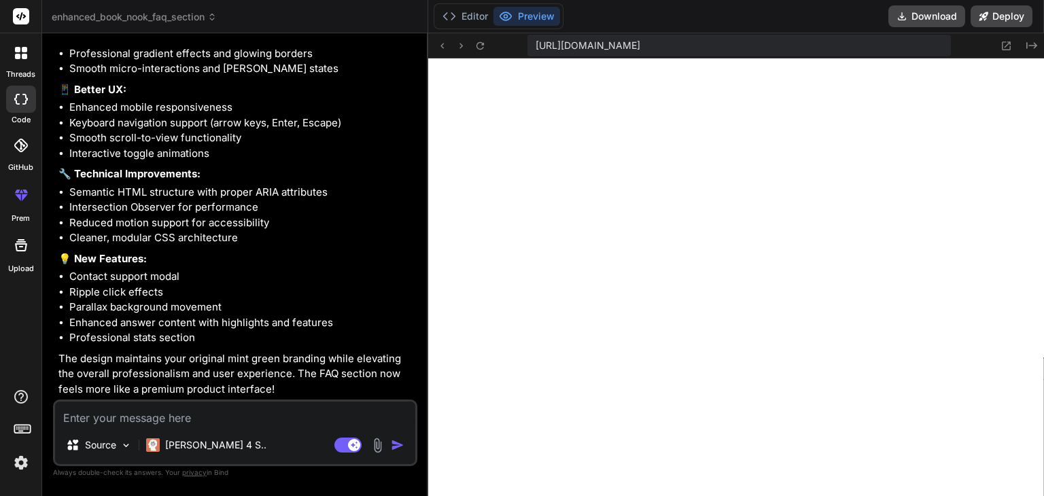
click at [640, 45] on span "[URL][DOMAIN_NAME]" at bounding box center [588, 46] width 105 height 14
click at [1026, 44] on icon "Created with Pixso." at bounding box center [1031, 45] width 11 height 11
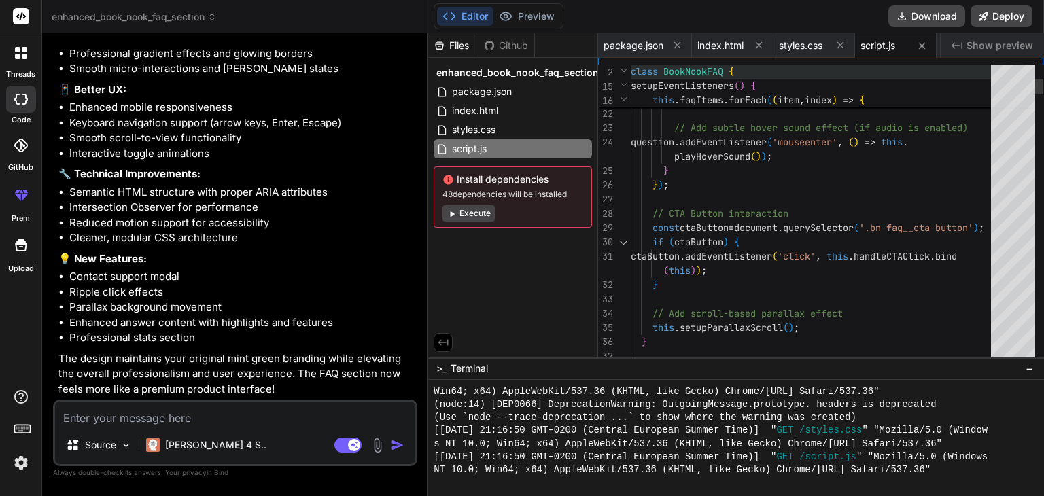
scroll to position [0, 0]
drag, startPoint x: 633, startPoint y: 67, endPoint x: 724, endPoint y: 142, distance: 117.7
click at [724, 142] on div "20 21 22 23 24 25 26 27 28 29 30 31 32 33 34 35 36 37 if ( question && answer )…" at bounding box center [820, 207] width 445 height 299
click at [466, 16] on button "Editor" at bounding box center [465, 16] width 56 height 19
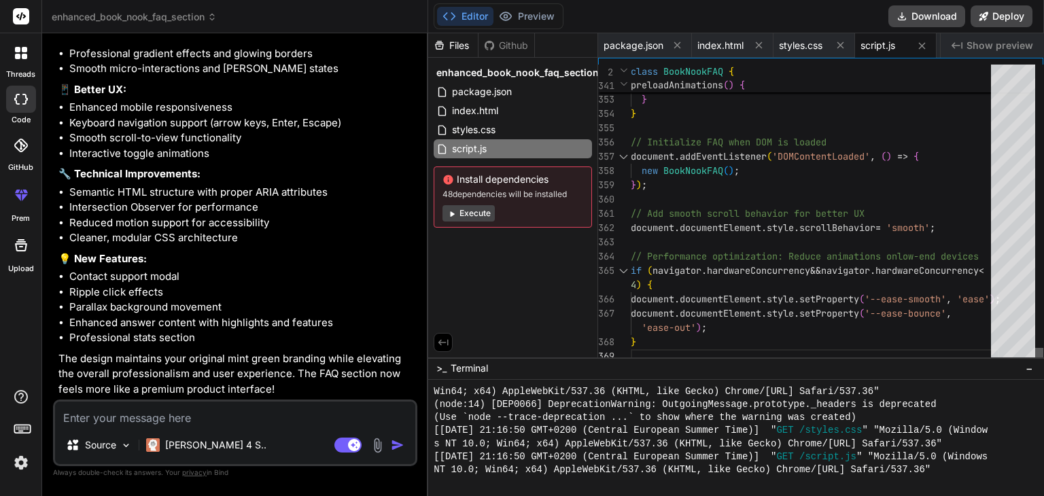
click at [1043, 364] on div at bounding box center [1039, 356] width 8 height 16
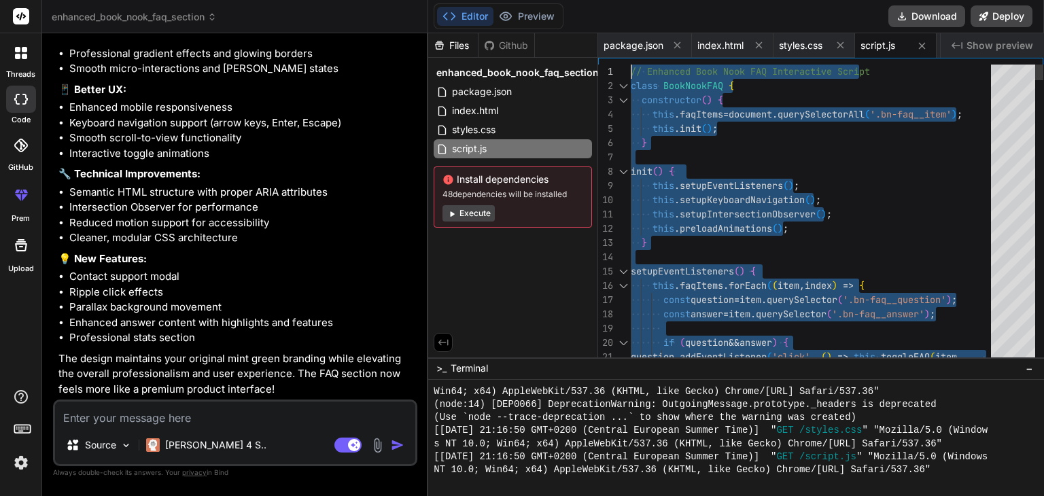
drag, startPoint x: 780, startPoint y: 343, endPoint x: 642, endPoint y: 17, distance: 353.8
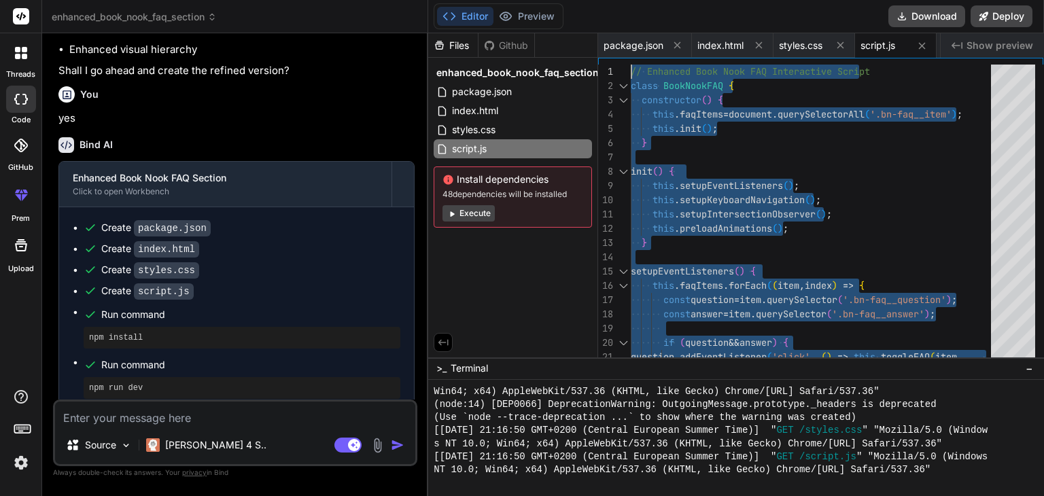
scroll to position [3312, 0]
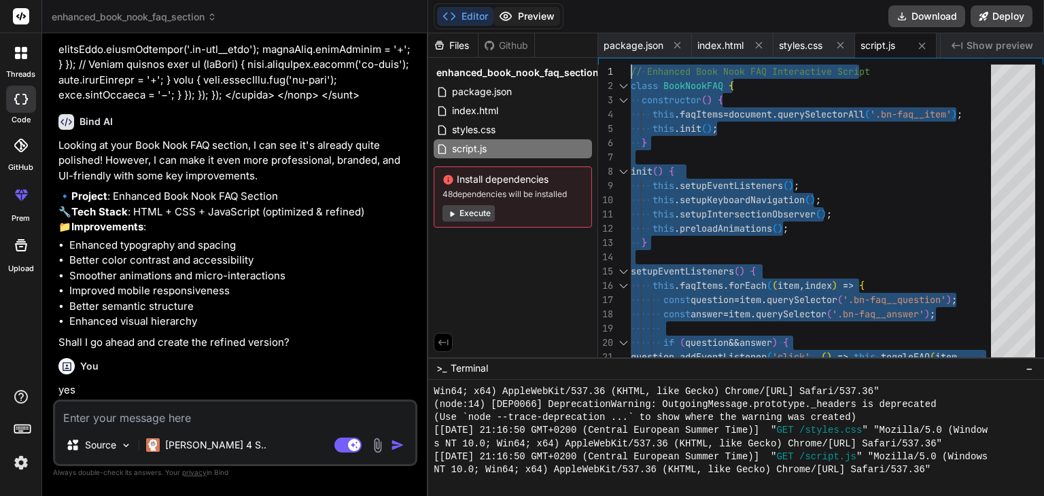
click at [530, 20] on button "Preview" at bounding box center [526, 16] width 67 height 19
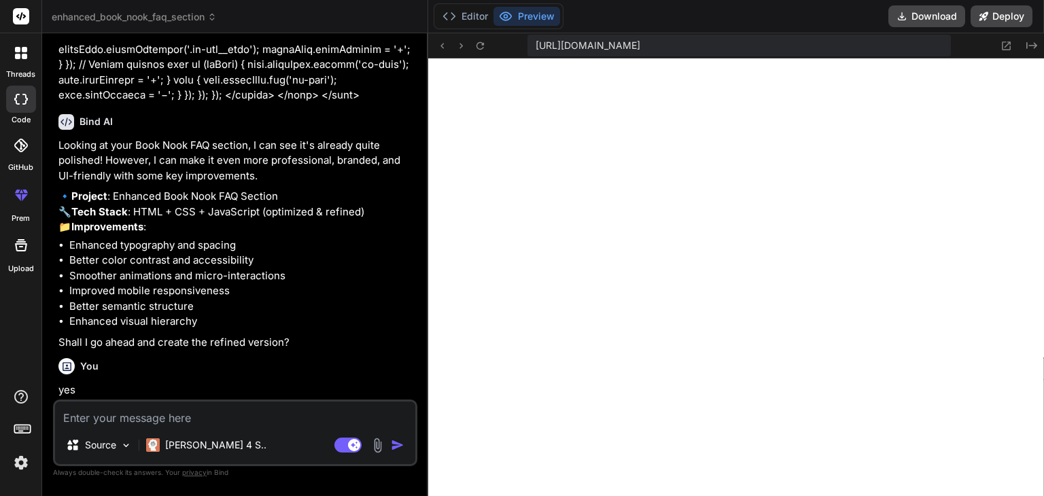
click at [640, 44] on span "[URL][DOMAIN_NAME]" at bounding box center [588, 46] width 105 height 14
click at [640, 41] on span "[URL][DOMAIN_NAME]" at bounding box center [588, 46] width 105 height 14
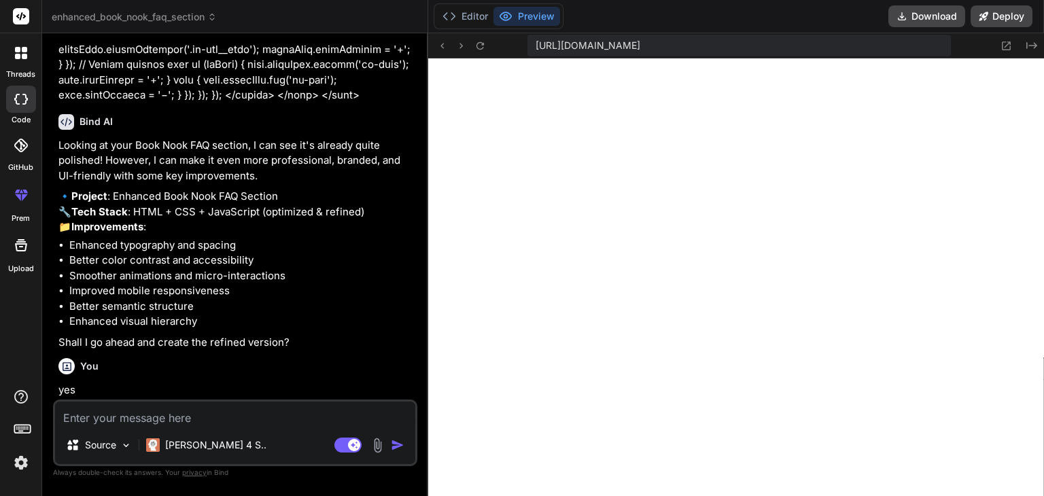
click at [640, 50] on span "[URL][DOMAIN_NAME]" at bounding box center [588, 46] width 105 height 14
click at [477, 48] on icon at bounding box center [480, 46] width 12 height 12
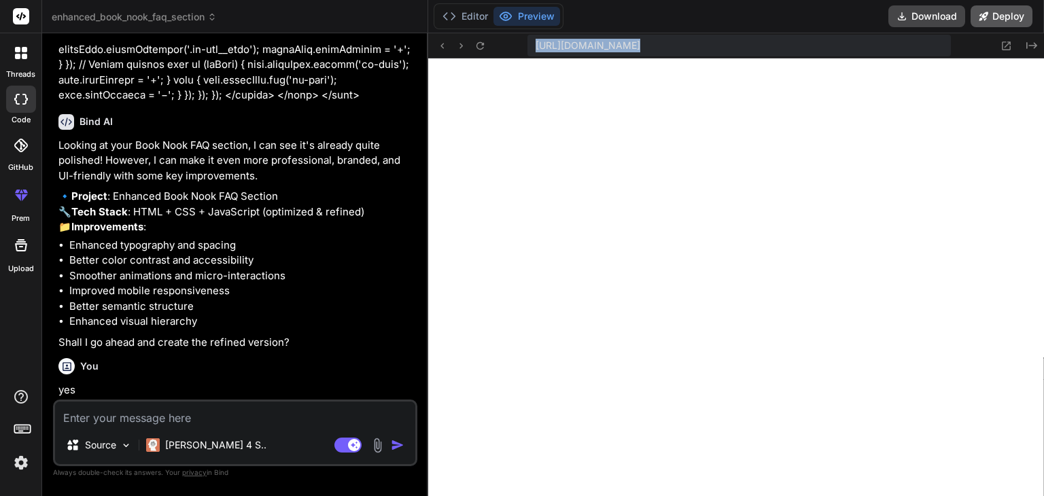
click at [1009, 11] on button "Deploy" at bounding box center [1001, 16] width 62 height 22
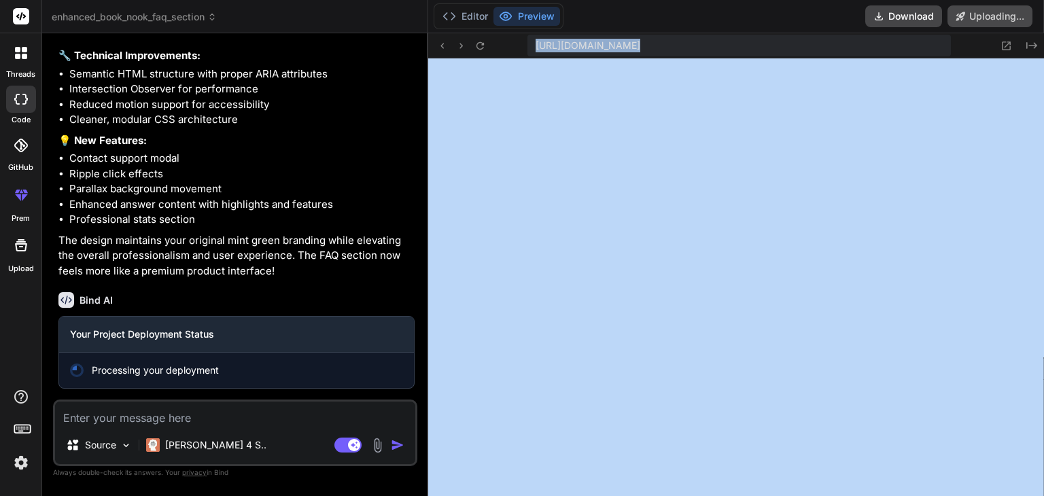
scroll to position [4245, 0]
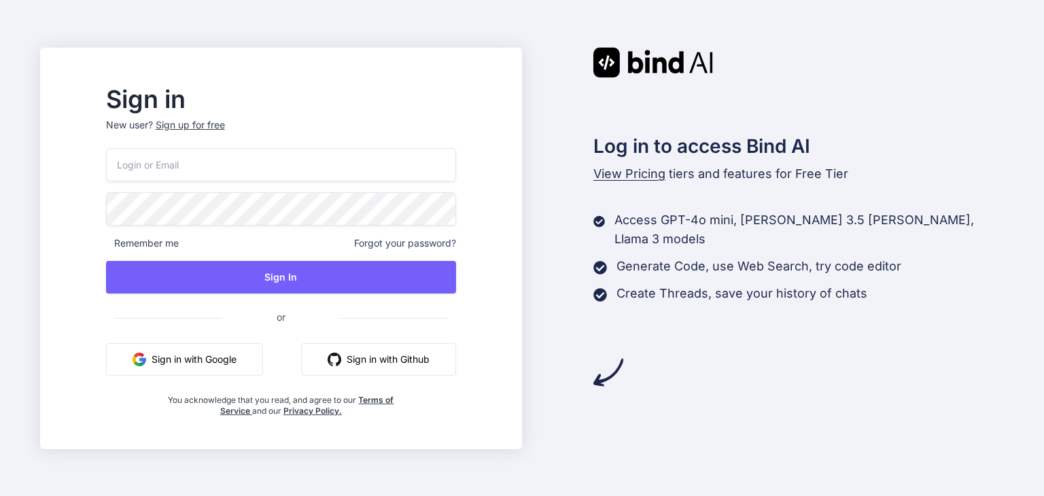
click at [253, 371] on button "Sign in with Google" at bounding box center [184, 359] width 157 height 33
drag, startPoint x: 253, startPoint y: 351, endPoint x: 262, endPoint y: 392, distance: 41.7
click at [253, 351] on button "Sign in with Google" at bounding box center [184, 359] width 157 height 33
